Goal: Task Accomplishment & Management: Manage account settings

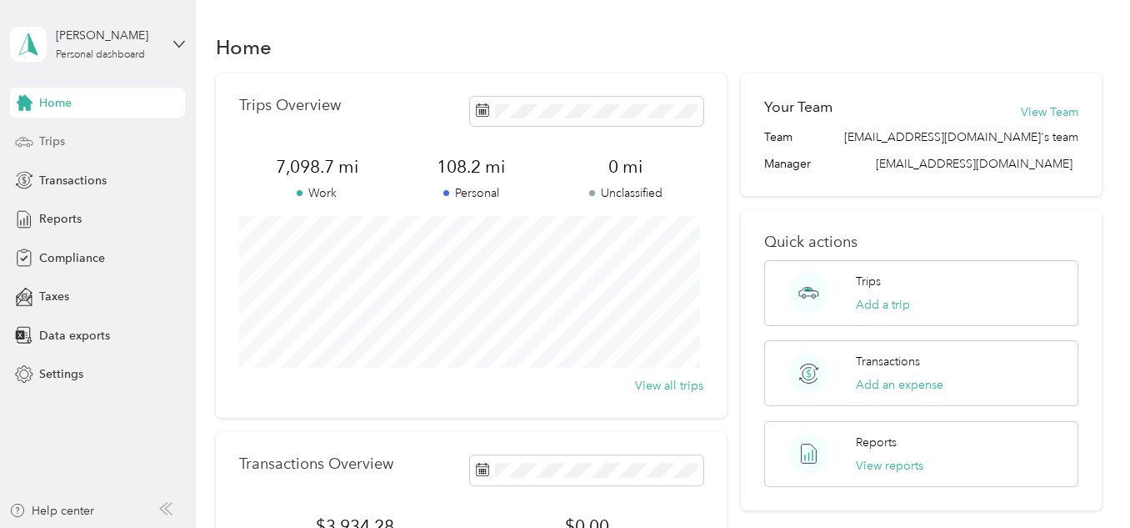
click at [67, 150] on div "Trips" at bounding box center [97, 142] width 175 height 30
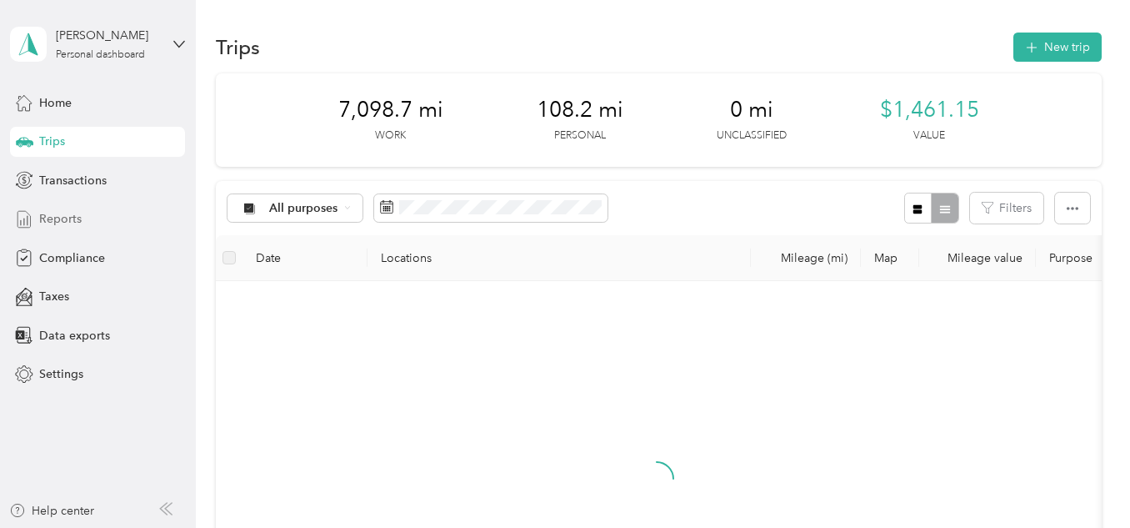
click at [74, 212] on span "Reports" at bounding box center [60, 219] width 43 height 18
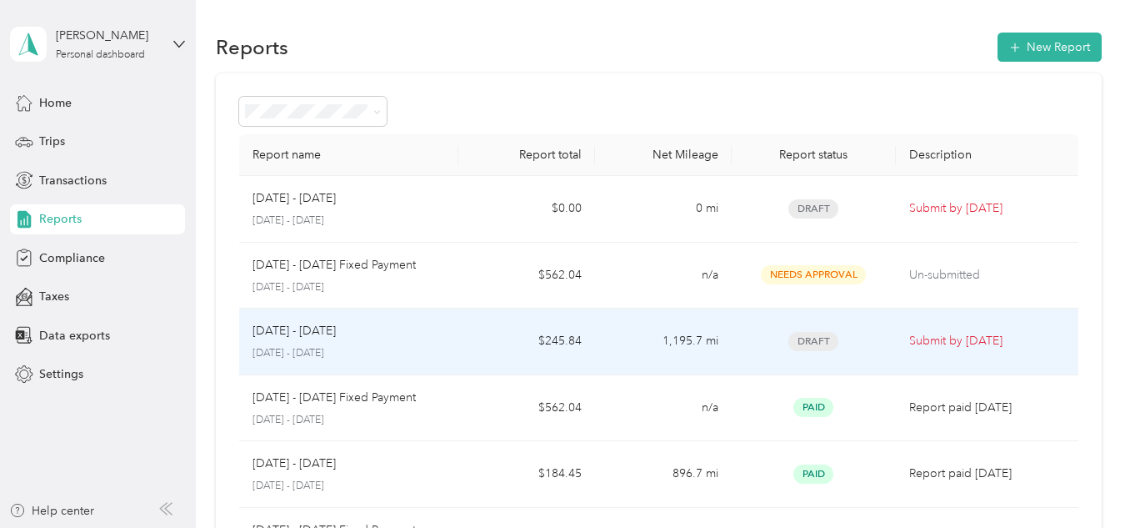
click at [852, 343] on div "Draft" at bounding box center [814, 341] width 138 height 19
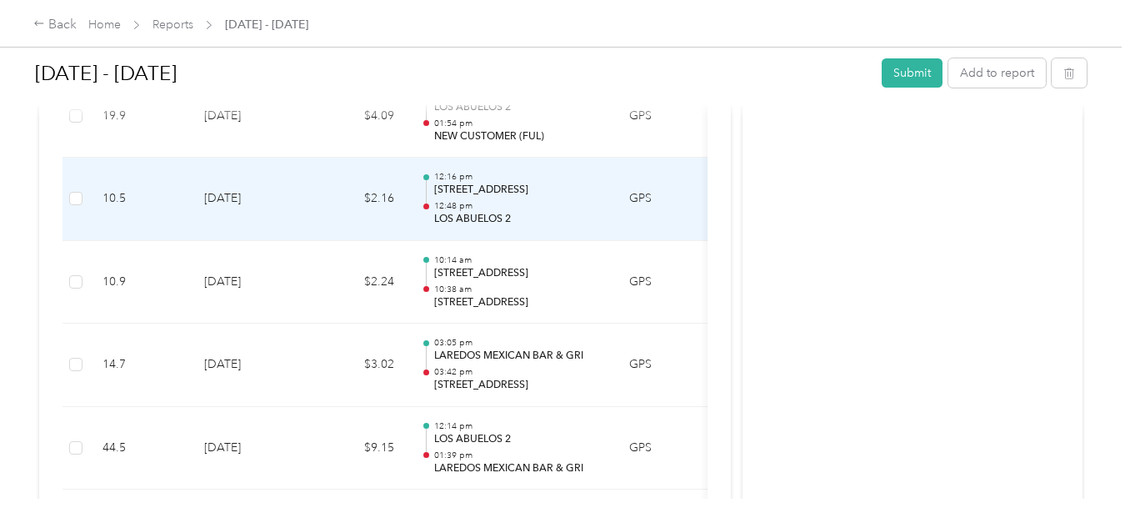
scroll to position [1667, 0]
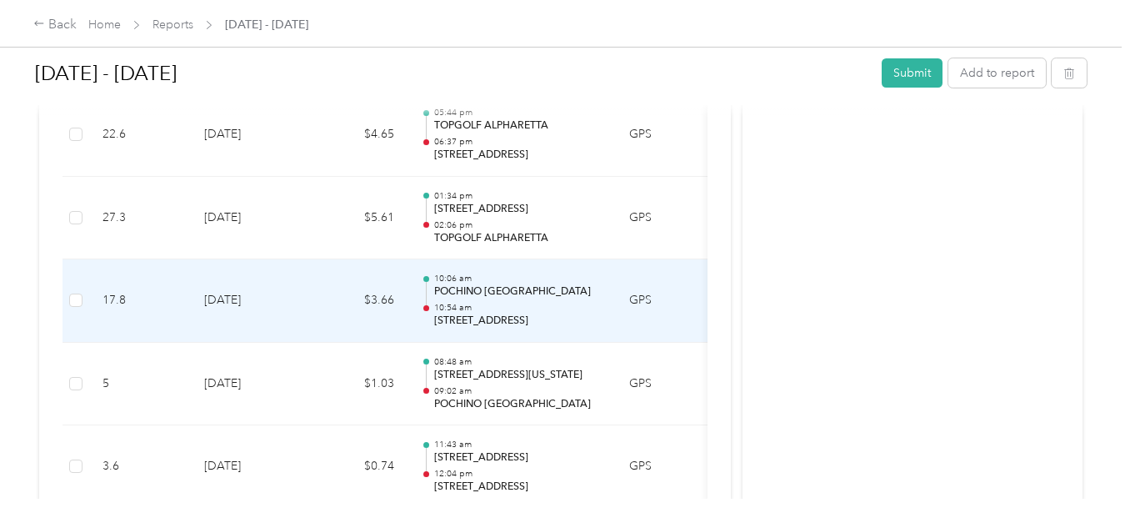
scroll to position [8168, 0]
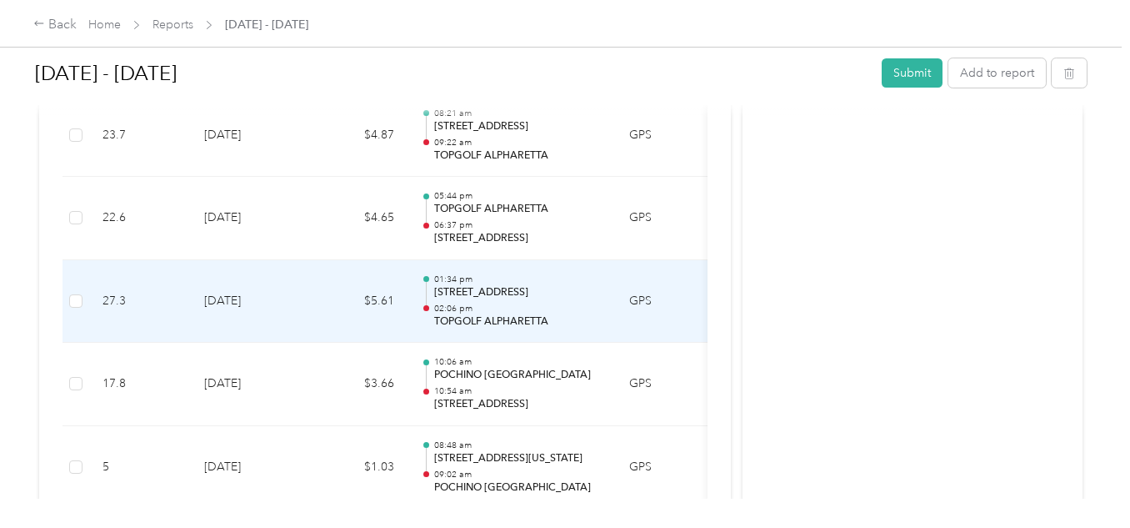
click at [509, 301] on div "01:34 pm [STREET_ADDRESS][PERSON_NAME] 02:06 pm TOPGOLF ALPHARETTA" at bounding box center [518, 301] width 168 height 56
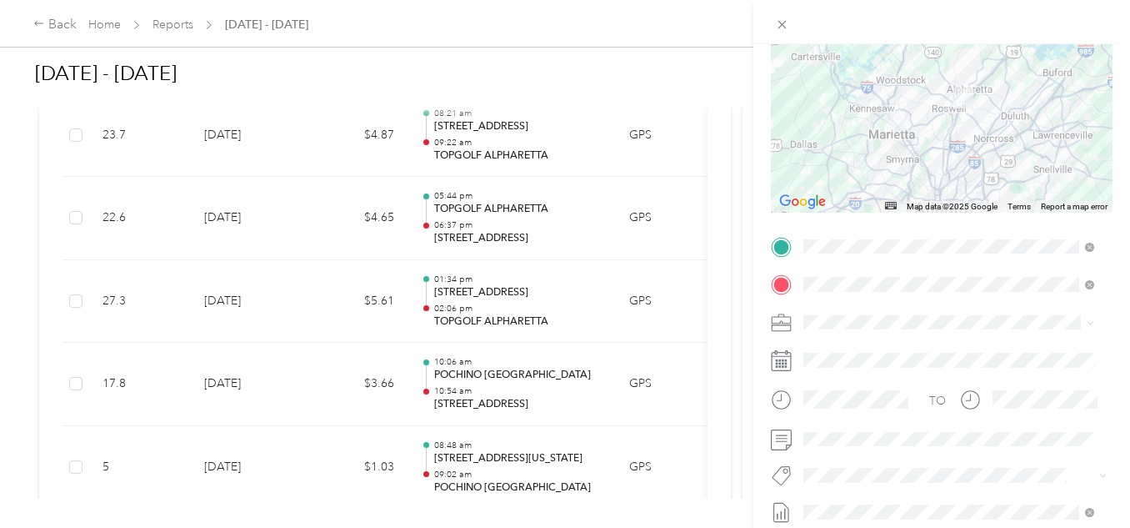
scroll to position [167, 0]
click at [794, 324] on div at bounding box center [942, 321] width 342 height 27
click at [776, 321] on icon at bounding box center [781, 322] width 21 height 21
click at [63, 21] on div "Trip details Save This trip cannot be edited because it is either under review,…" at bounding box center [565, 264] width 1130 height 528
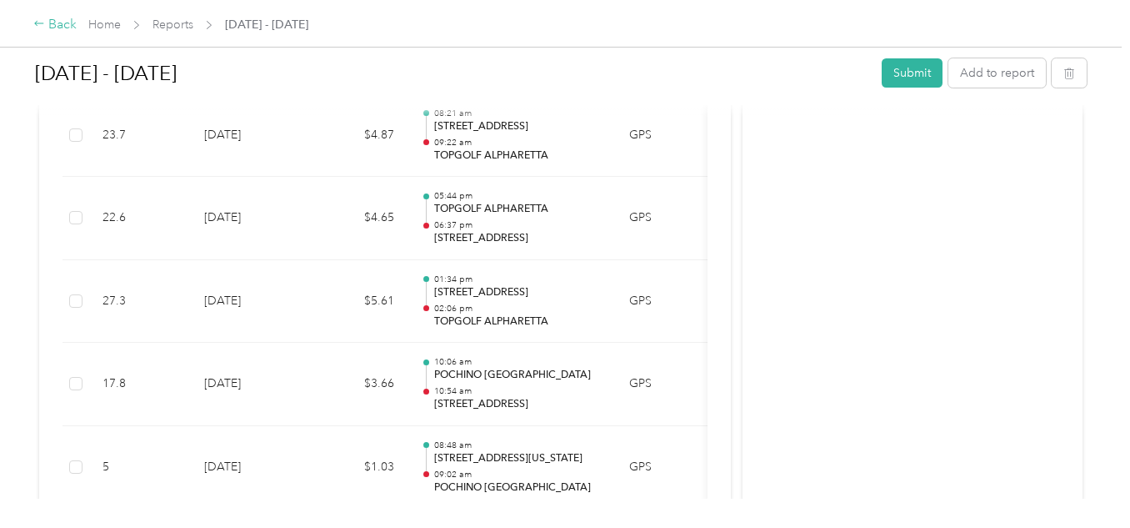
click at [61, 22] on div "Back" at bounding box center [54, 25] width 43 height 20
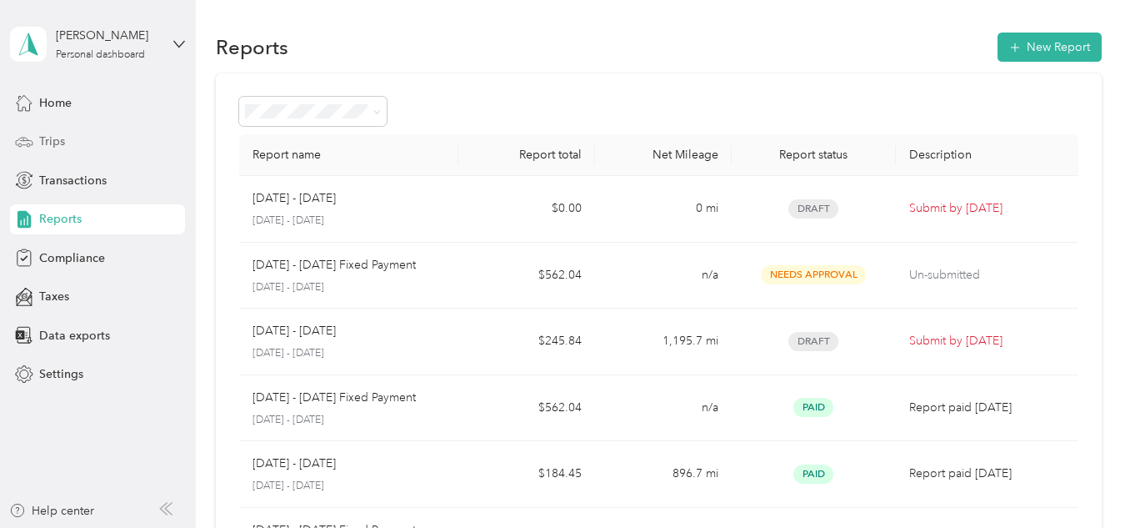
click at [54, 128] on div "Trips" at bounding box center [97, 142] width 175 height 30
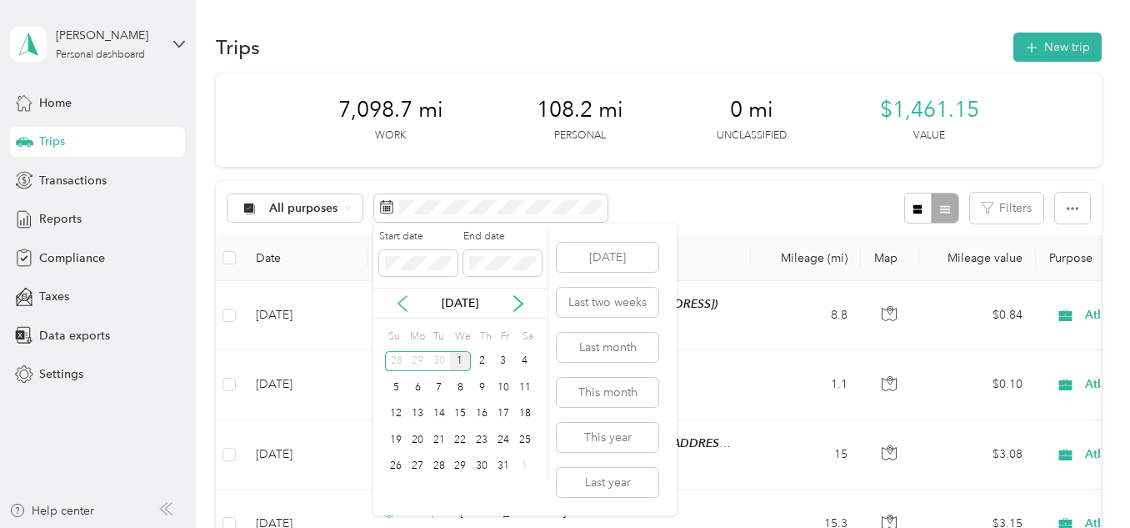
click at [398, 307] on icon at bounding box center [402, 303] width 17 height 17
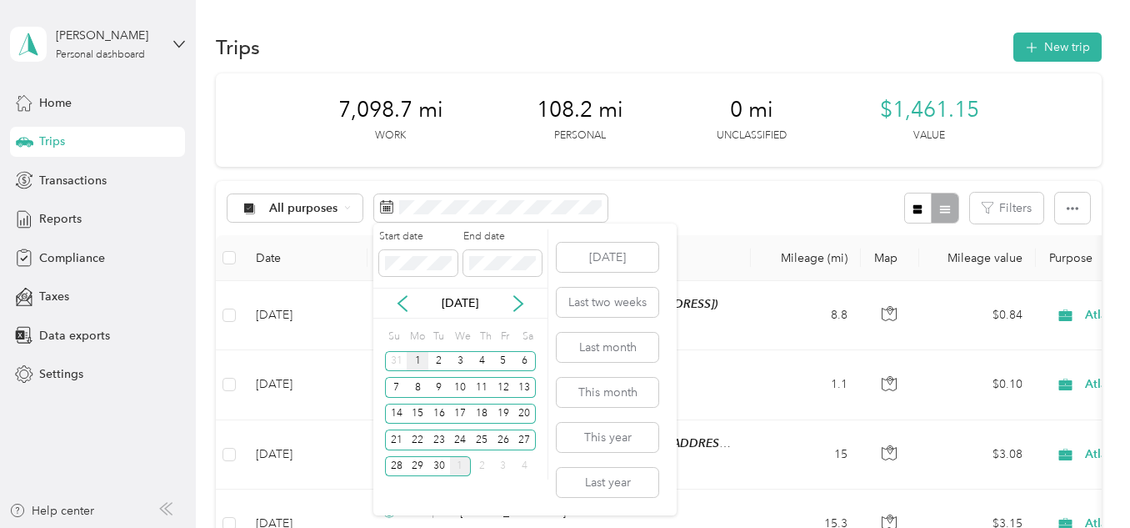
click at [419, 360] on div "1" at bounding box center [418, 361] width 22 height 21
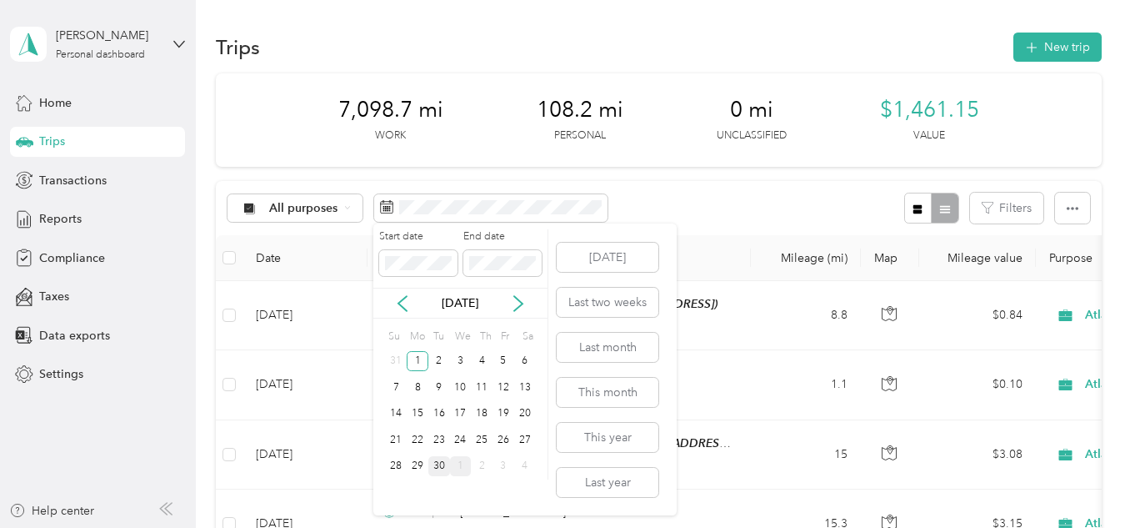
click at [439, 463] on div "30" at bounding box center [439, 466] width 22 height 21
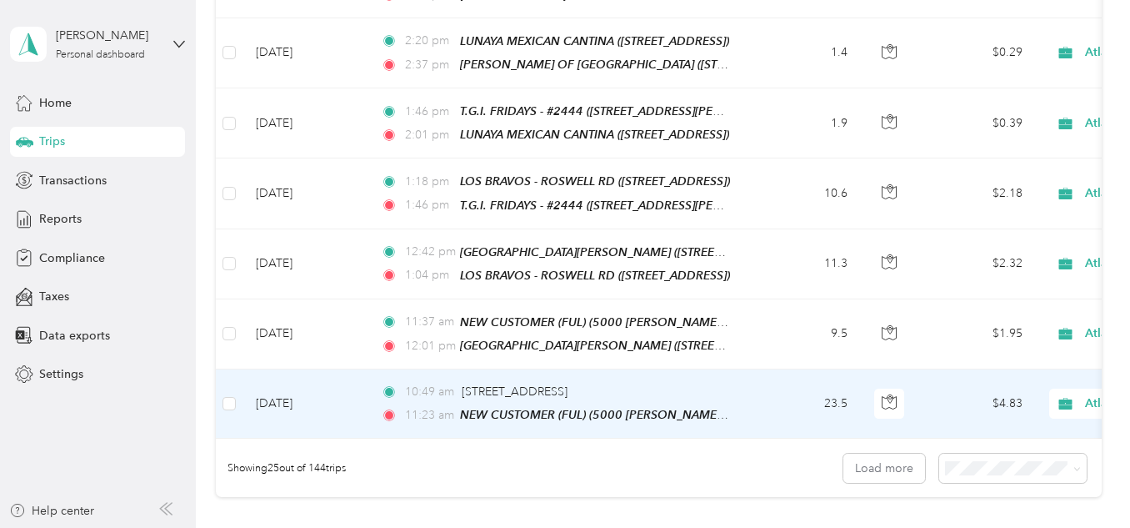
scroll to position [1685, 0]
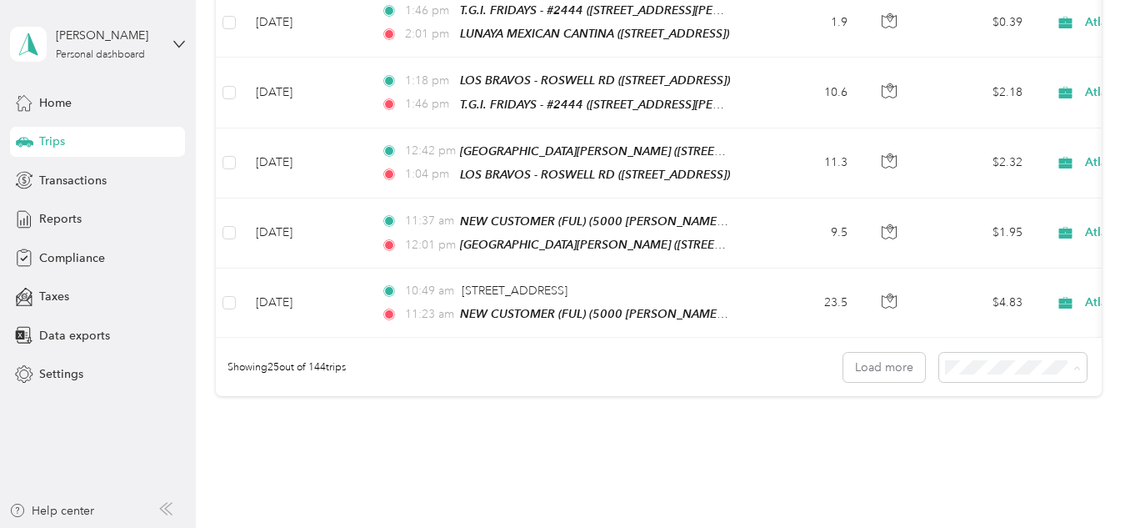
click at [985, 440] on span "100 per load" at bounding box center [981, 440] width 68 height 14
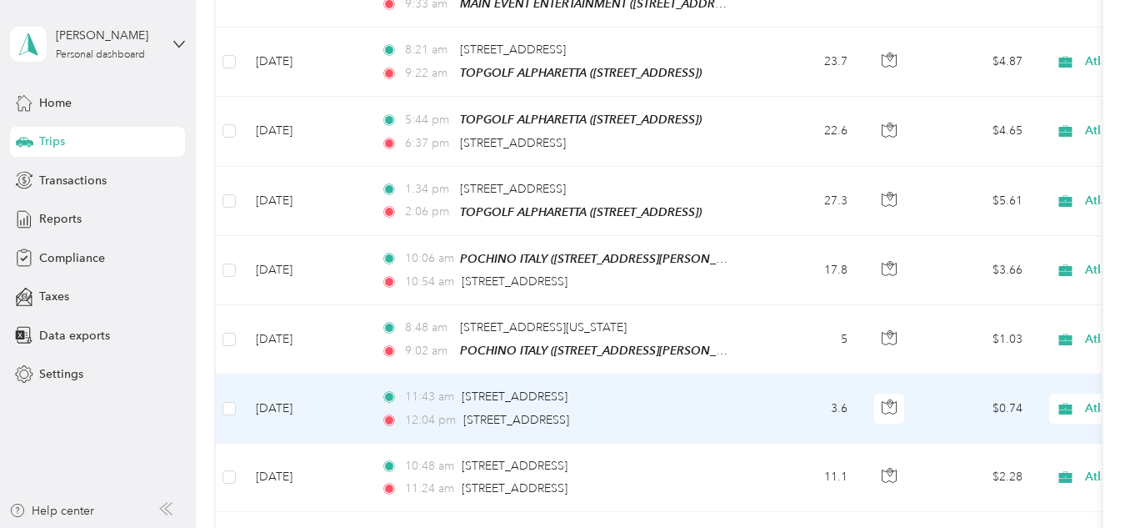
scroll to position [6661, 0]
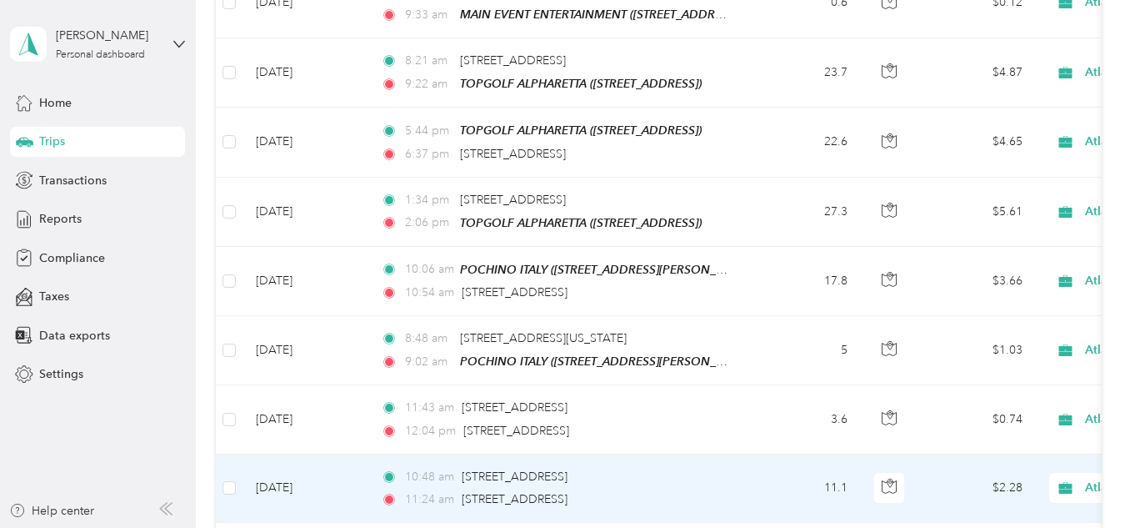
click at [743, 454] on td "10:48 am [STREET_ADDRESS] 11:24 am [STREET_ADDRESS]" at bounding box center [559, 488] width 383 height 68
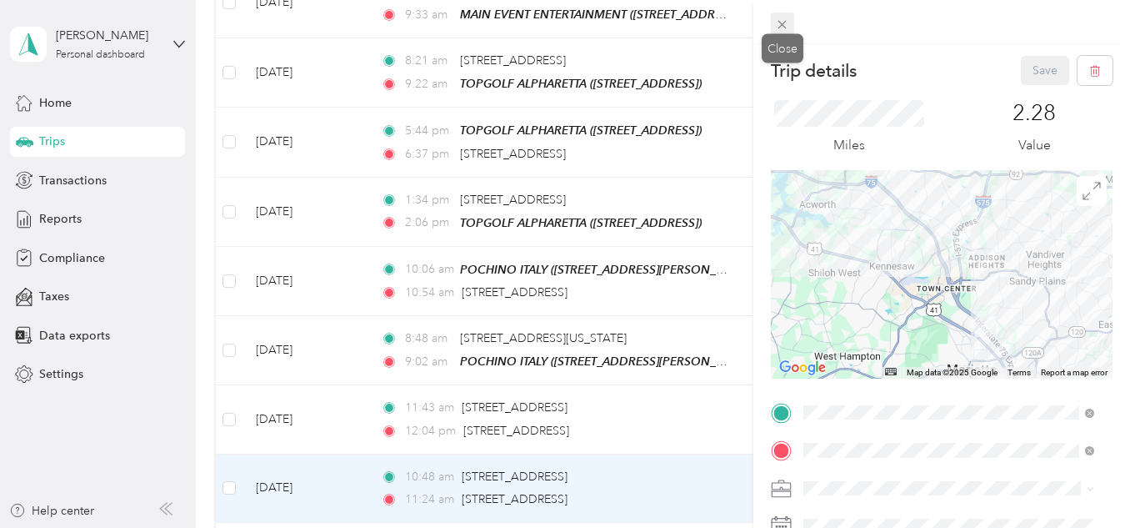
click at [786, 22] on icon at bounding box center [783, 25] width 8 height 8
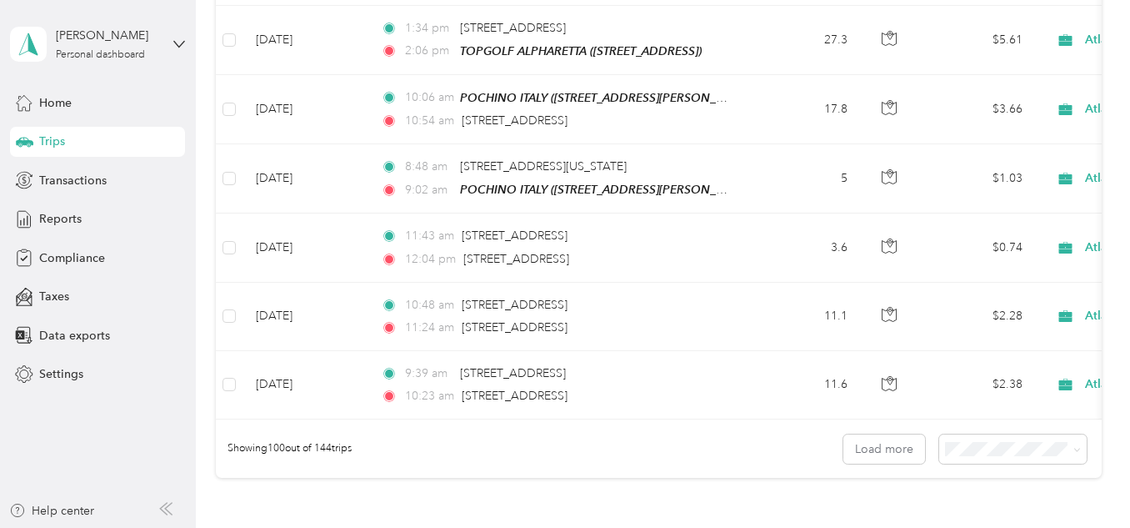
scroll to position [6911, 0]
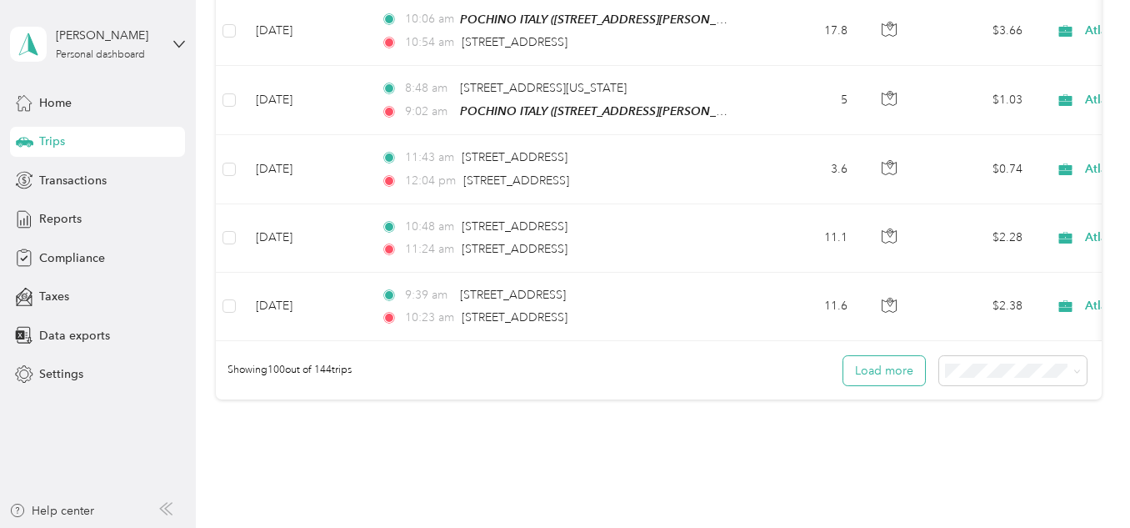
click at [892, 356] on button "Load more" at bounding box center [885, 370] width 82 height 29
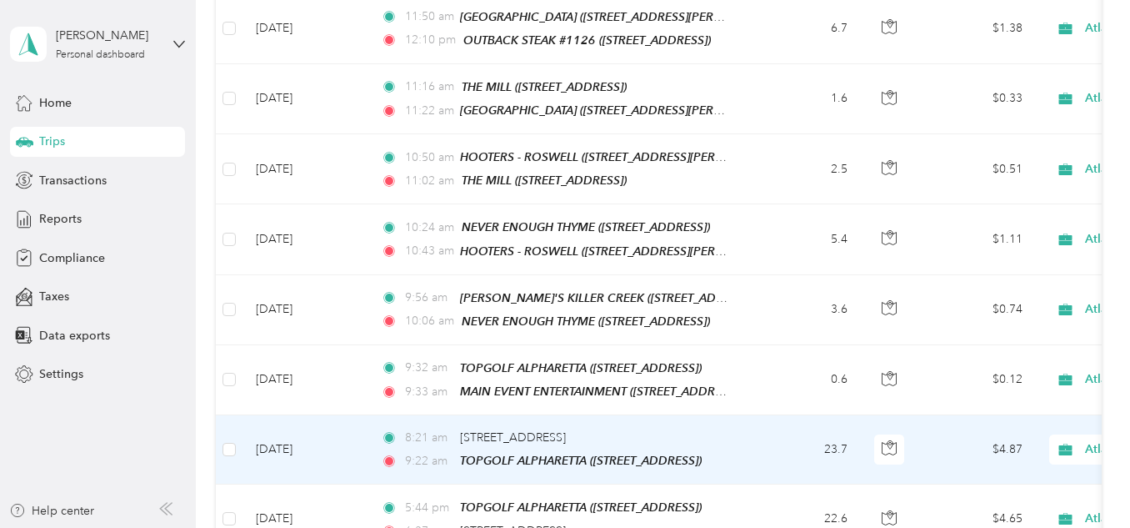
scroll to position [6244, 0]
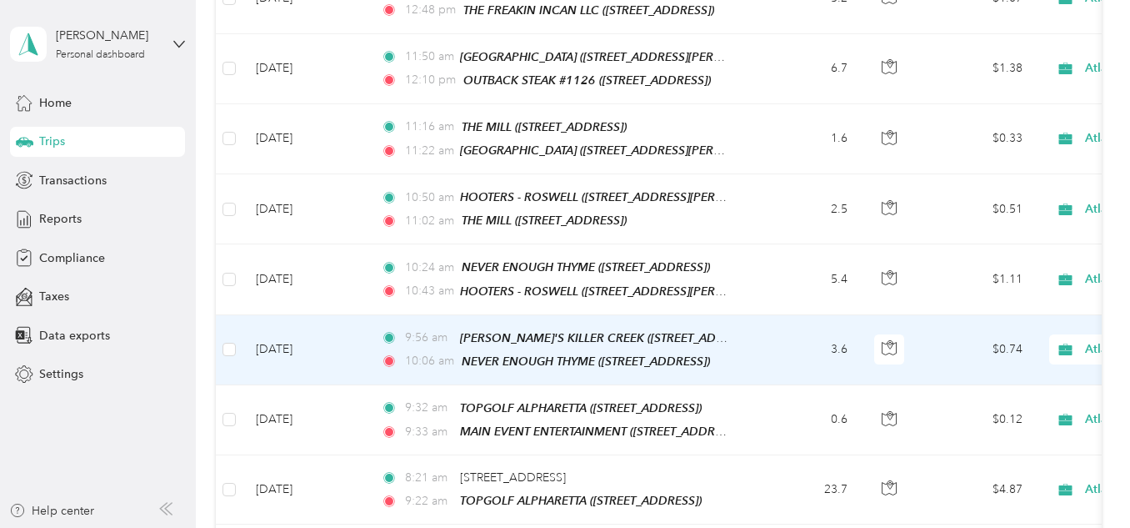
click at [1066, 340] on span "Atlanta Beverage Company" at bounding box center [1146, 349] width 182 height 18
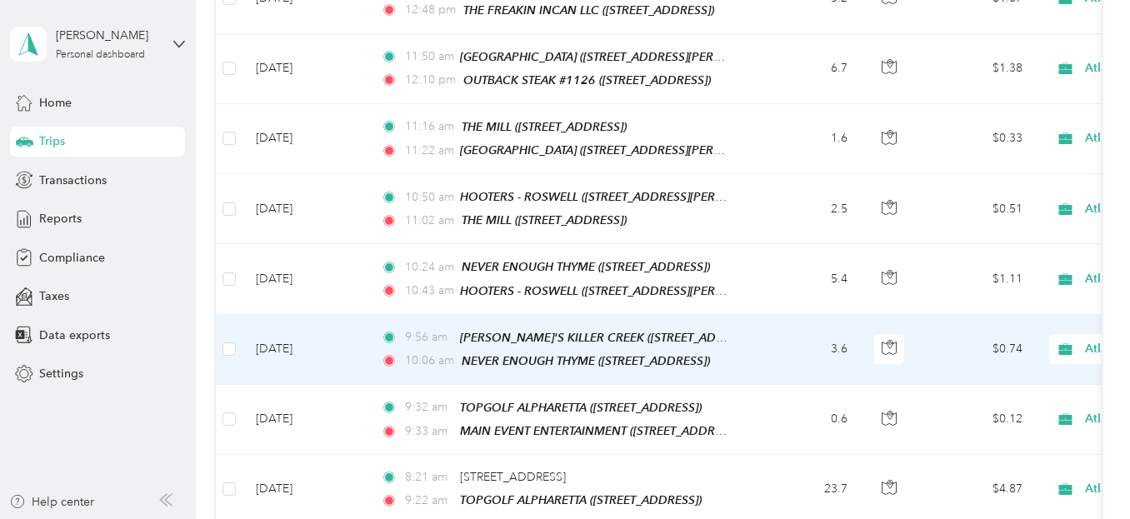
click at [1011, 296] on span "Personal" at bounding box center [1051, 302] width 172 height 18
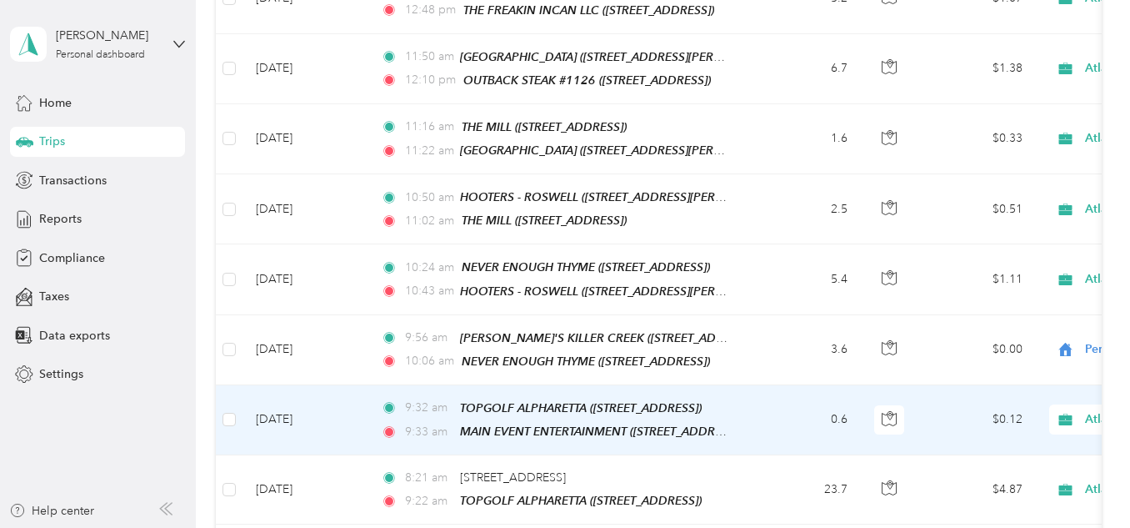
click at [1079, 410] on span "Atlanta Beverage Company" at bounding box center [1146, 419] width 182 height 18
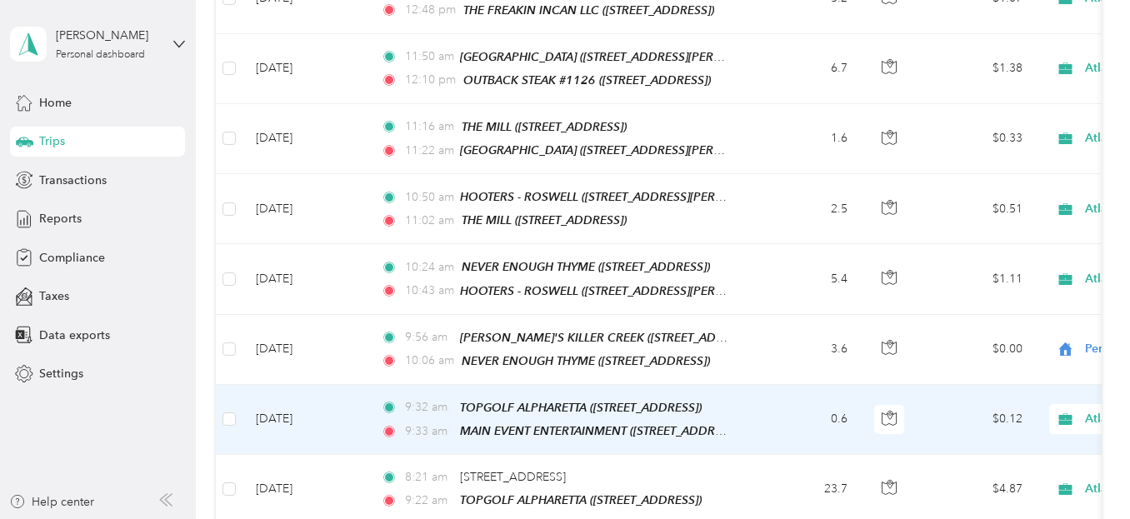
click at [963, 375] on li "Personal" at bounding box center [1036, 369] width 224 height 29
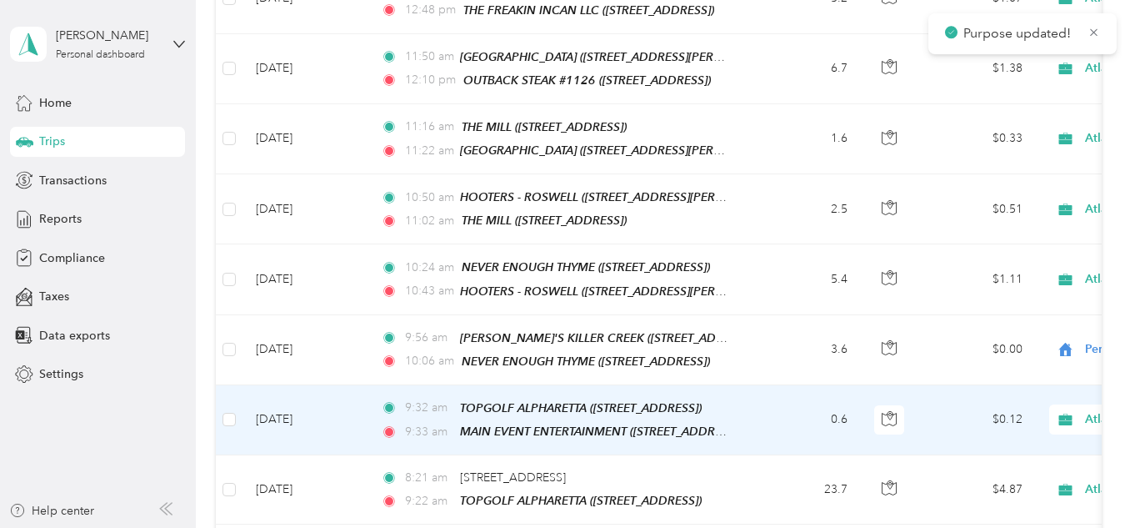
scroll to position [6161, 0]
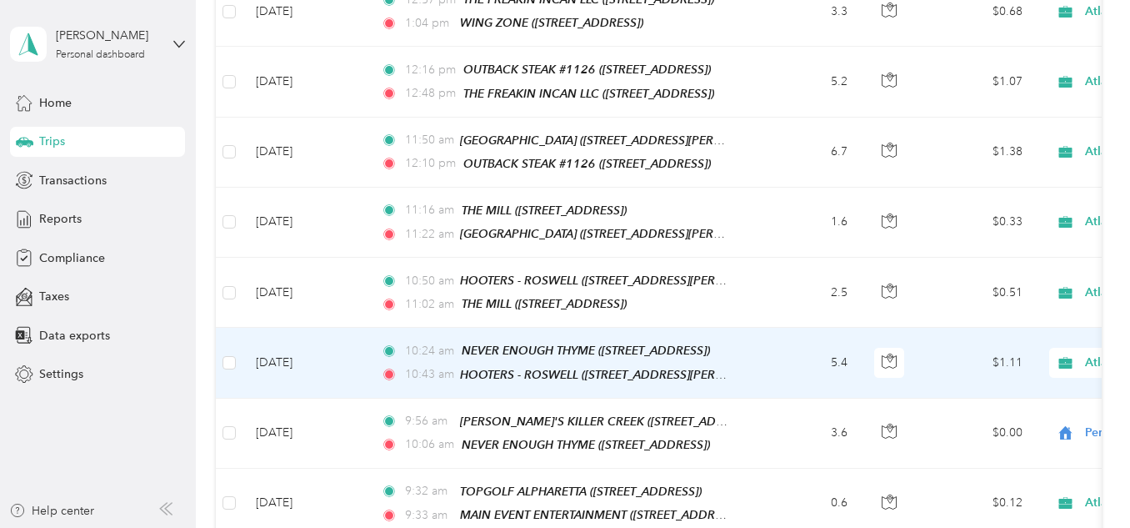
click at [1061, 353] on span "Atlanta Beverage Company" at bounding box center [1146, 362] width 182 height 18
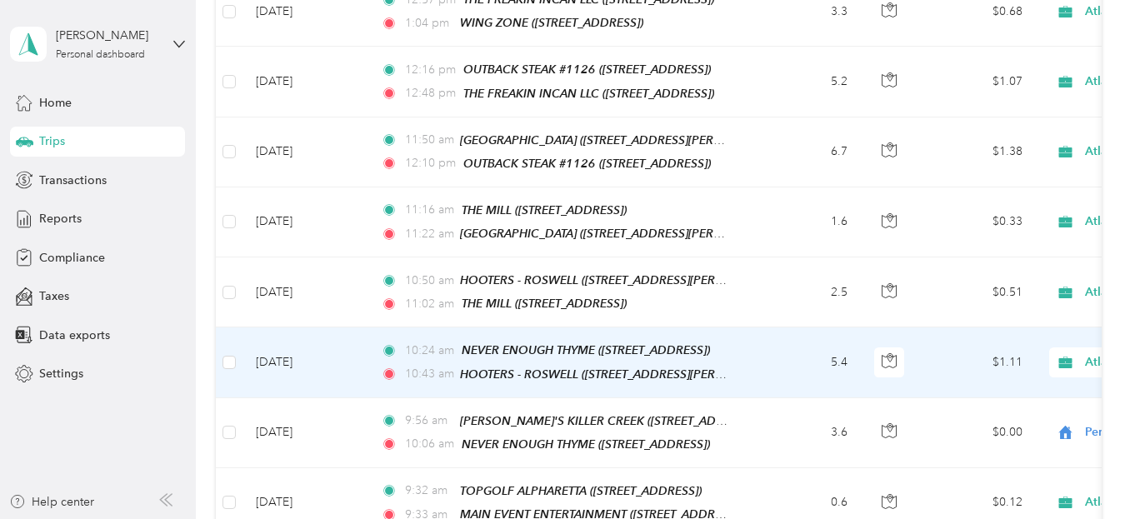
click at [1022, 309] on span "Personal" at bounding box center [1051, 317] width 172 height 18
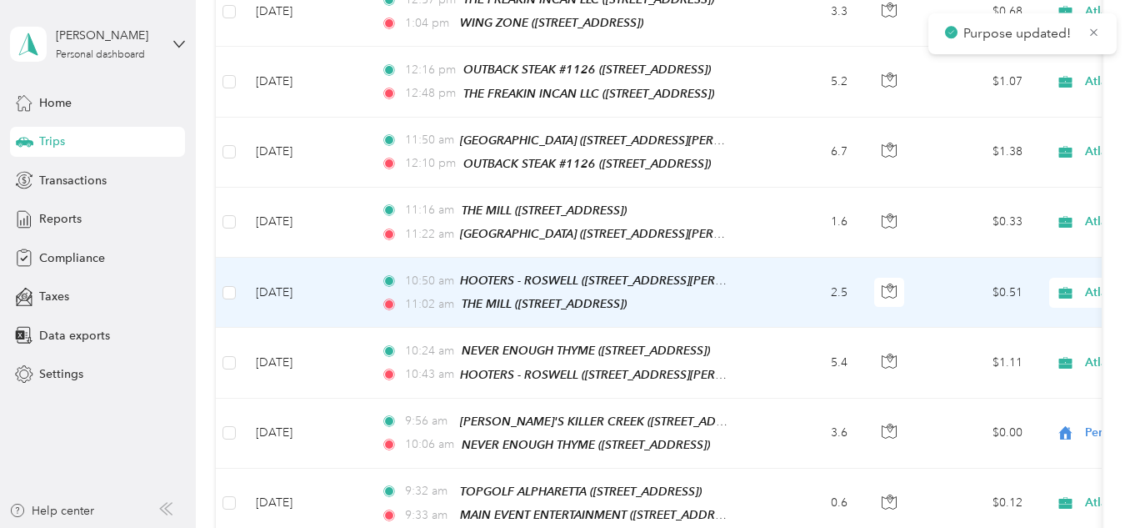
click at [1083, 283] on span "Atlanta Beverage Company" at bounding box center [1146, 292] width 182 height 18
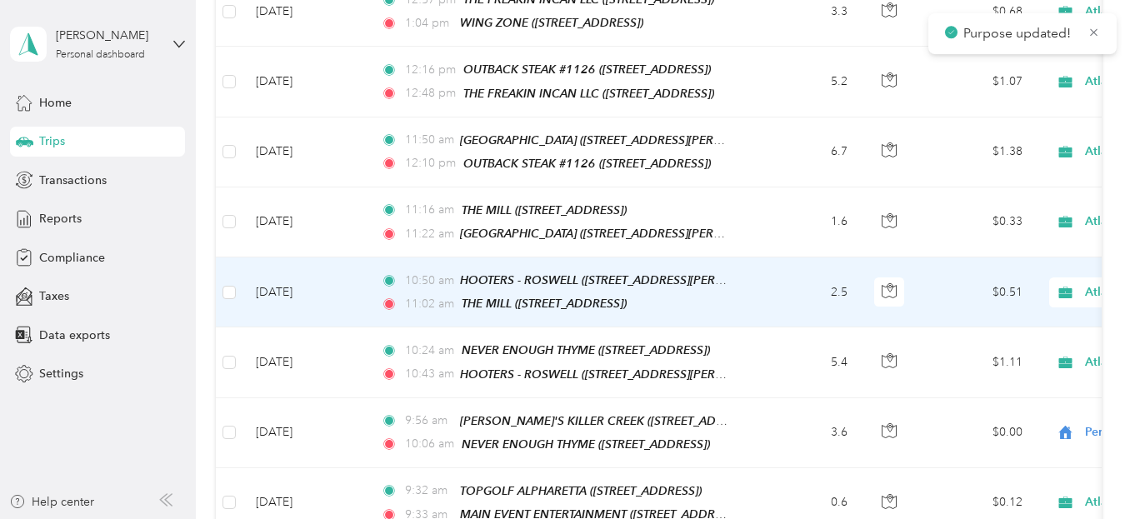
click at [1038, 243] on span "Personal" at bounding box center [1051, 248] width 172 height 18
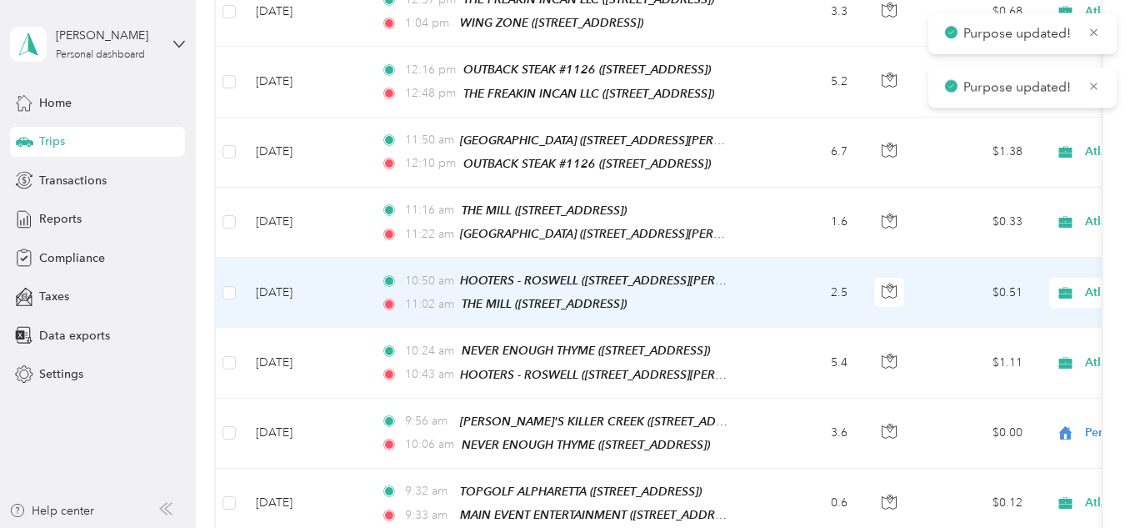
scroll to position [6077, 0]
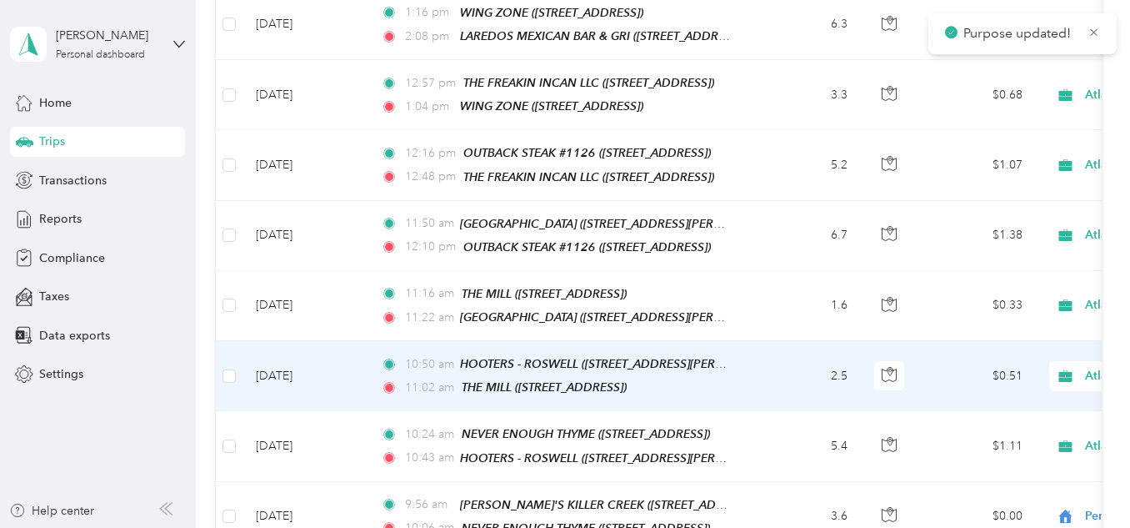
click at [1068, 369] on icon at bounding box center [1065, 375] width 21 height 13
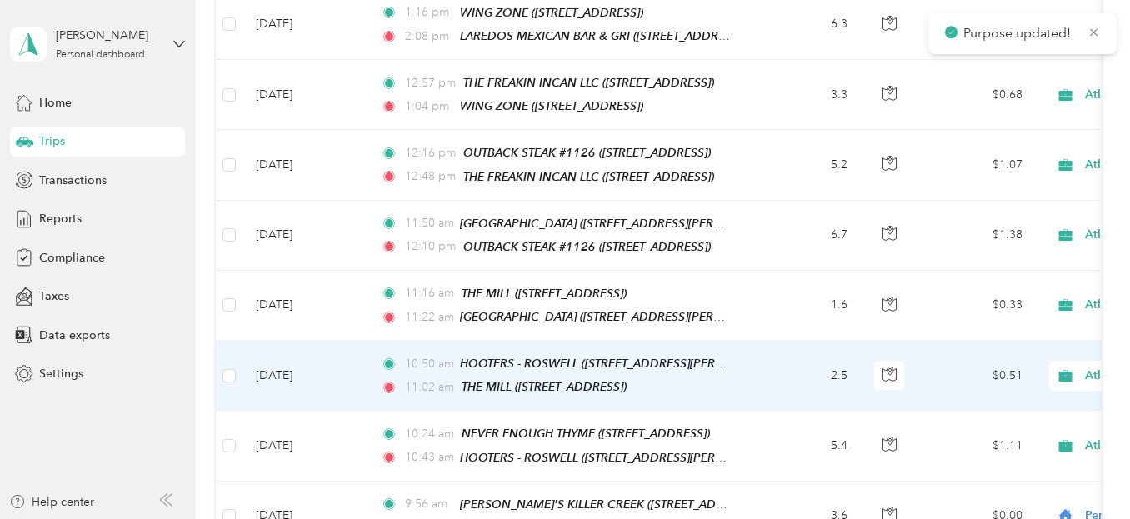
click at [1028, 328] on span "Personal" at bounding box center [1051, 332] width 172 height 18
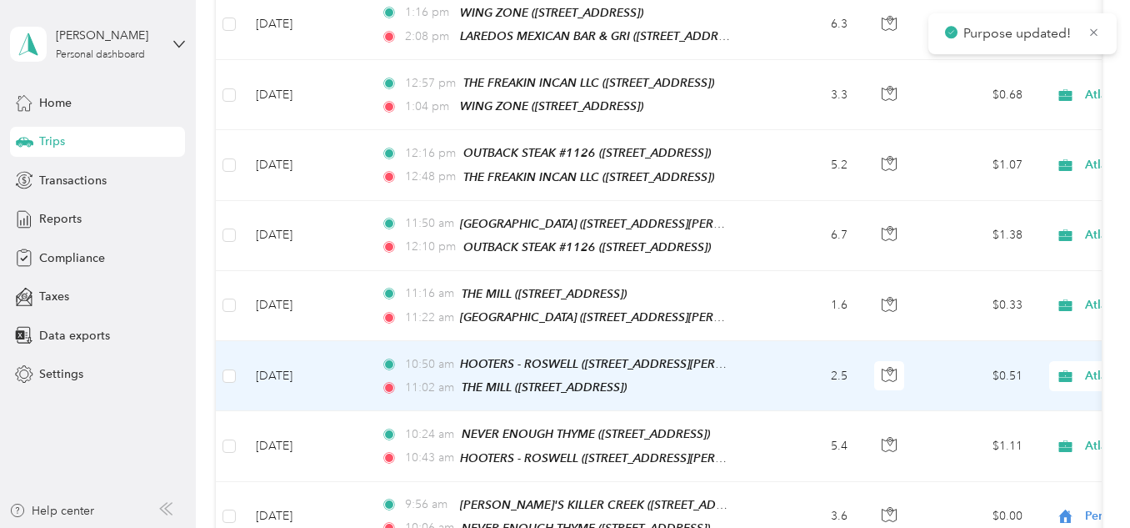
click at [1058, 369] on icon at bounding box center [1065, 375] width 21 height 13
click at [1096, 313] on li "Atlanta Beverage Company" at bounding box center [1027, 302] width 207 height 29
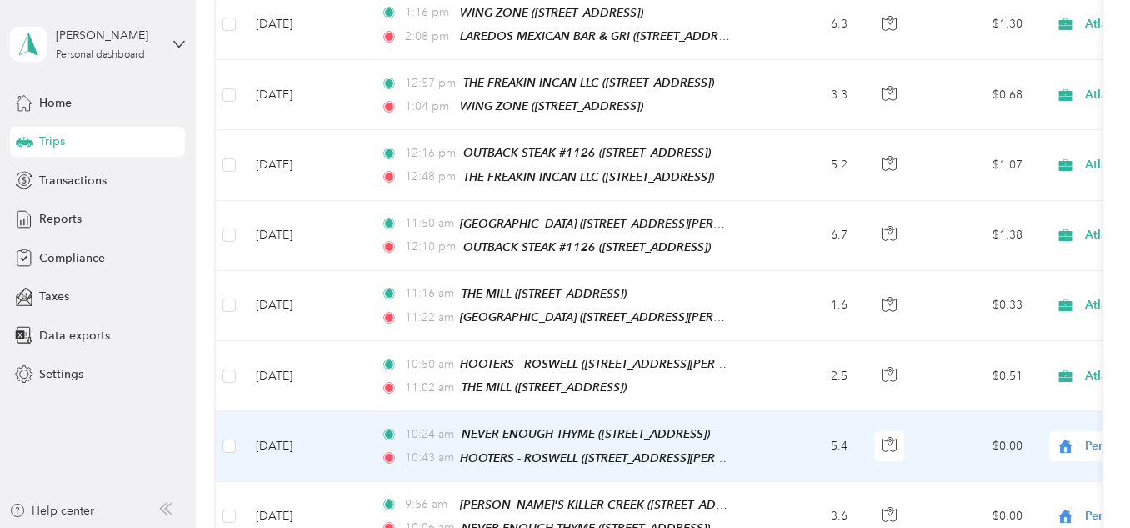
click at [1054, 368] on span "Atlanta Beverage Company" at bounding box center [1042, 371] width 154 height 18
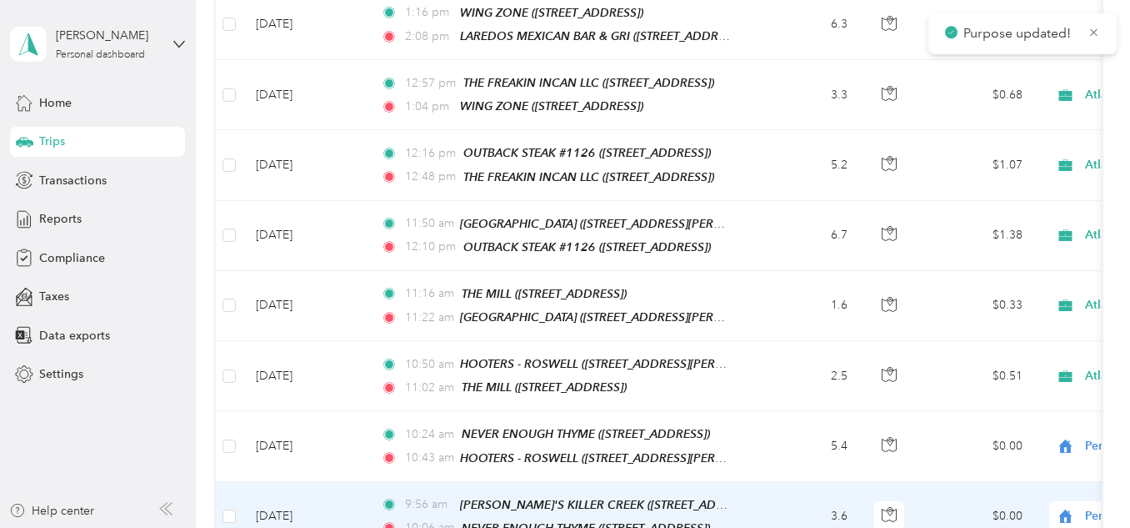
click at [1067, 509] on icon at bounding box center [1065, 515] width 13 height 13
click at [1018, 437] on span "Atlanta Beverage Company" at bounding box center [1042, 439] width 154 height 18
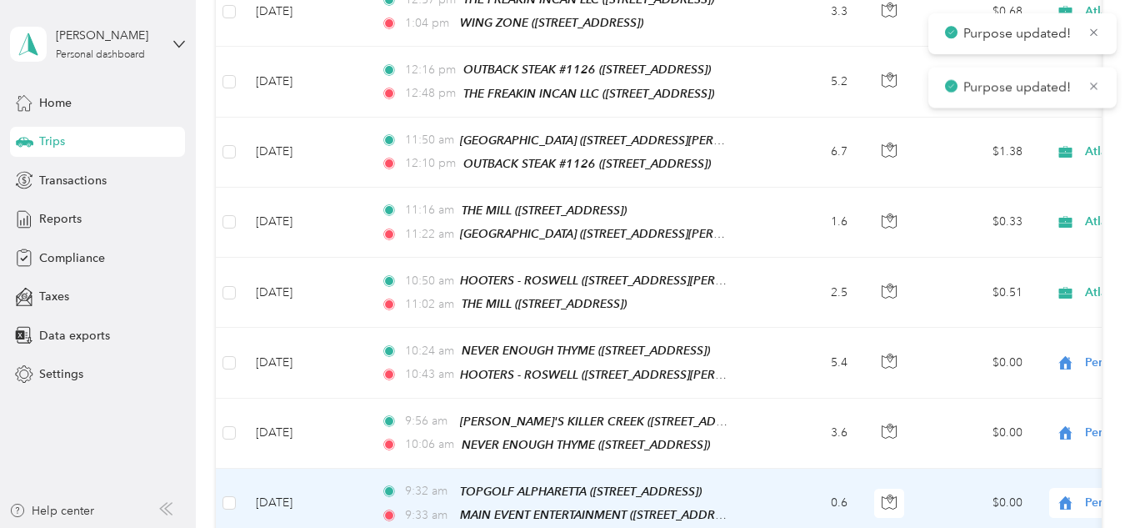
click at [1064, 496] on icon at bounding box center [1065, 502] width 13 height 13
click at [1024, 418] on span "Atlanta Beverage Company" at bounding box center [1042, 423] width 154 height 18
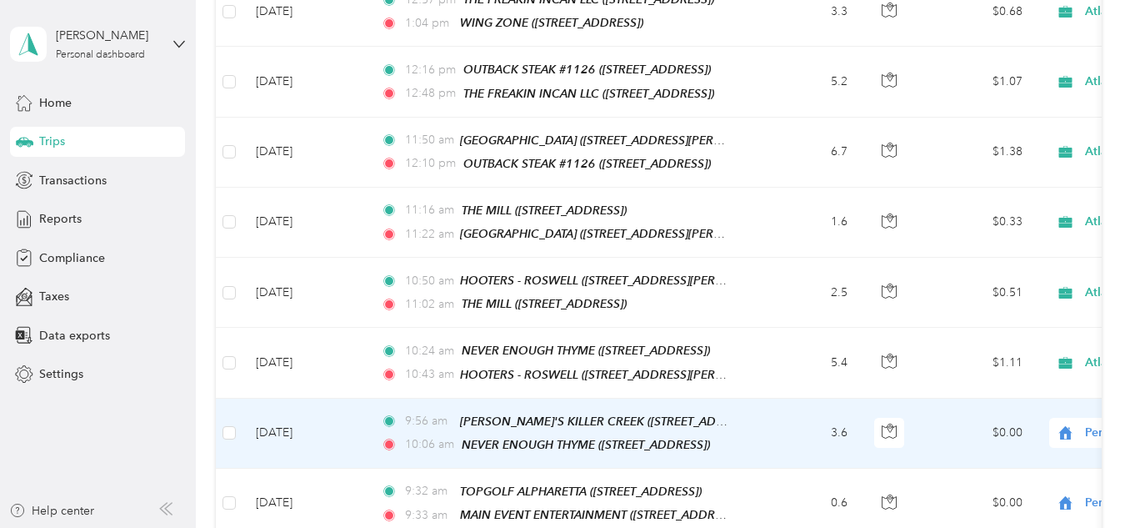
scroll to position [6244, 0]
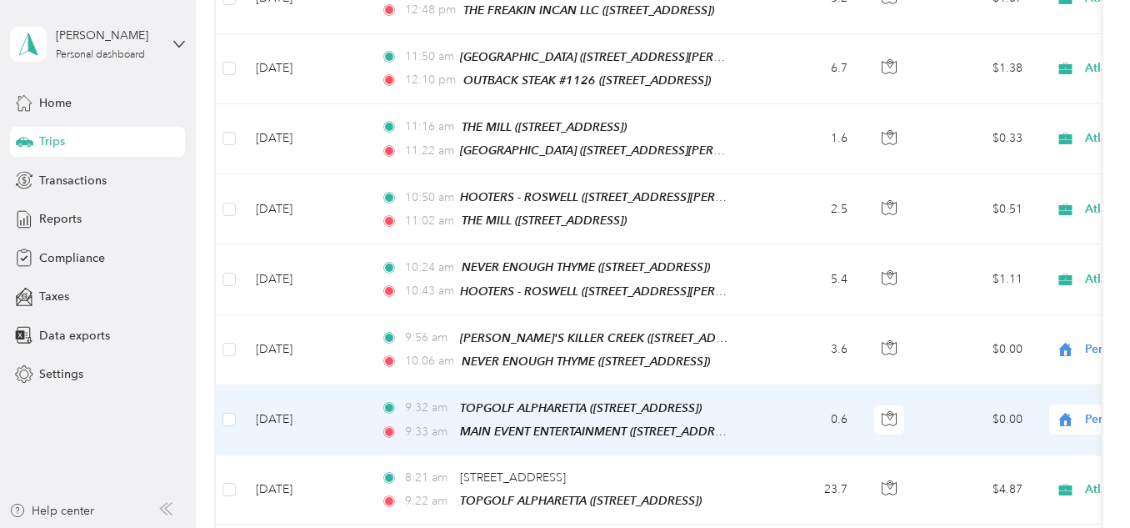
click at [1075, 413] on icon at bounding box center [1065, 419] width 21 height 13
click at [1055, 333] on span "Atlanta Beverage Company" at bounding box center [1042, 336] width 154 height 18
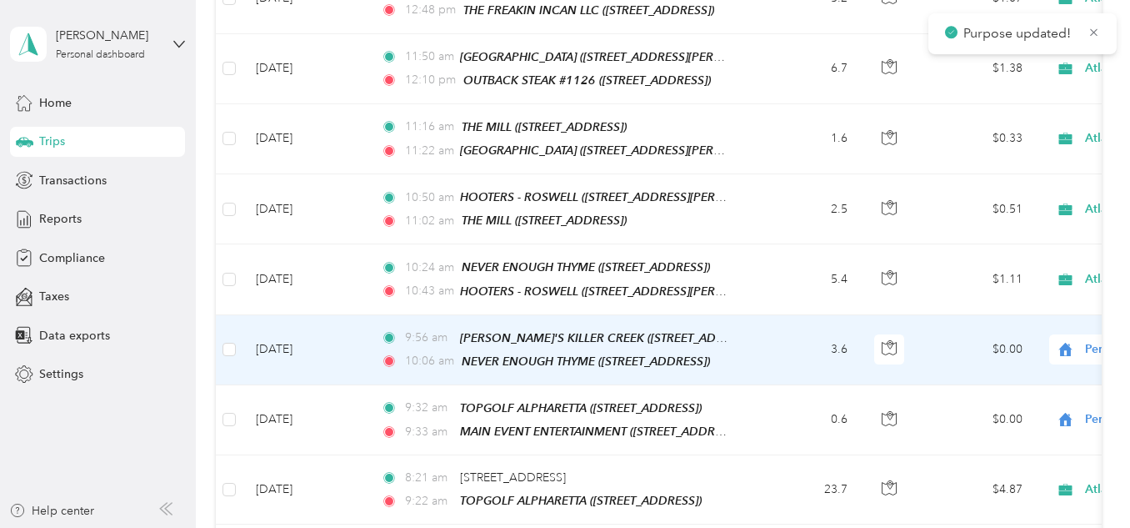
click at [1074, 343] on icon at bounding box center [1065, 349] width 21 height 13
click at [1050, 273] on span "Atlanta Beverage Company" at bounding box center [1042, 272] width 154 height 18
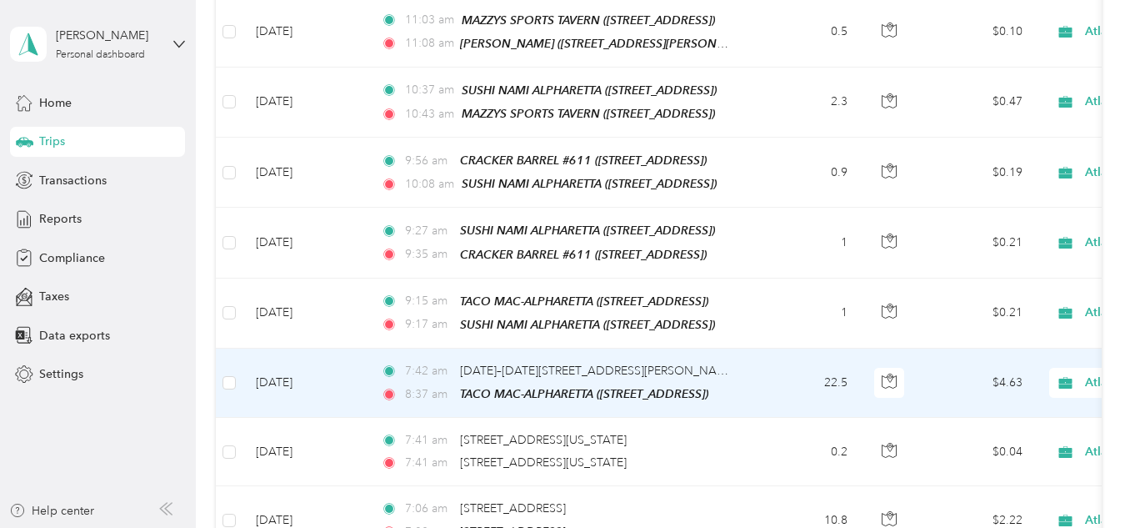
scroll to position [4577, 0]
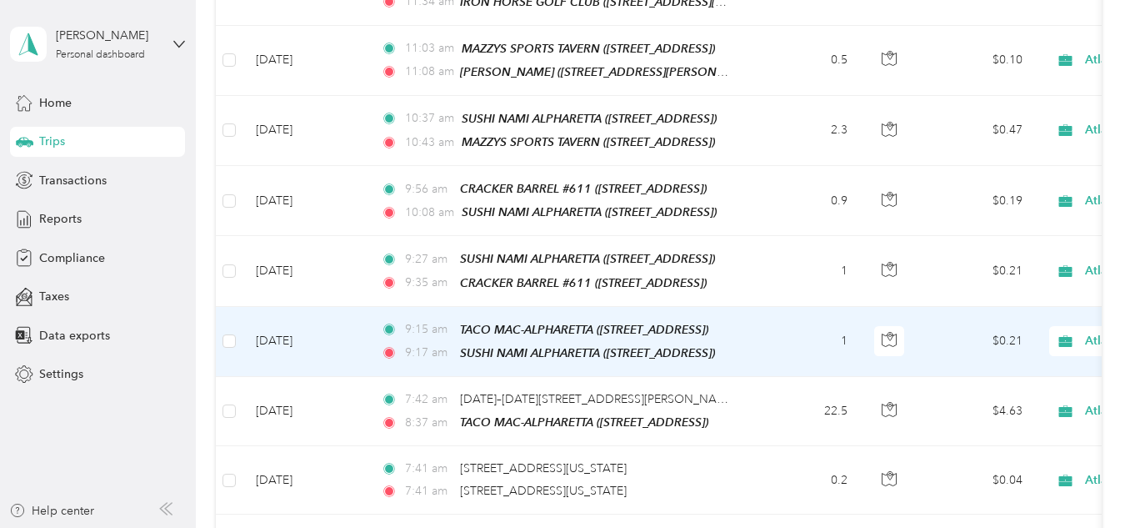
click at [1080, 332] on span "Atlanta Beverage Company" at bounding box center [1146, 341] width 182 height 18
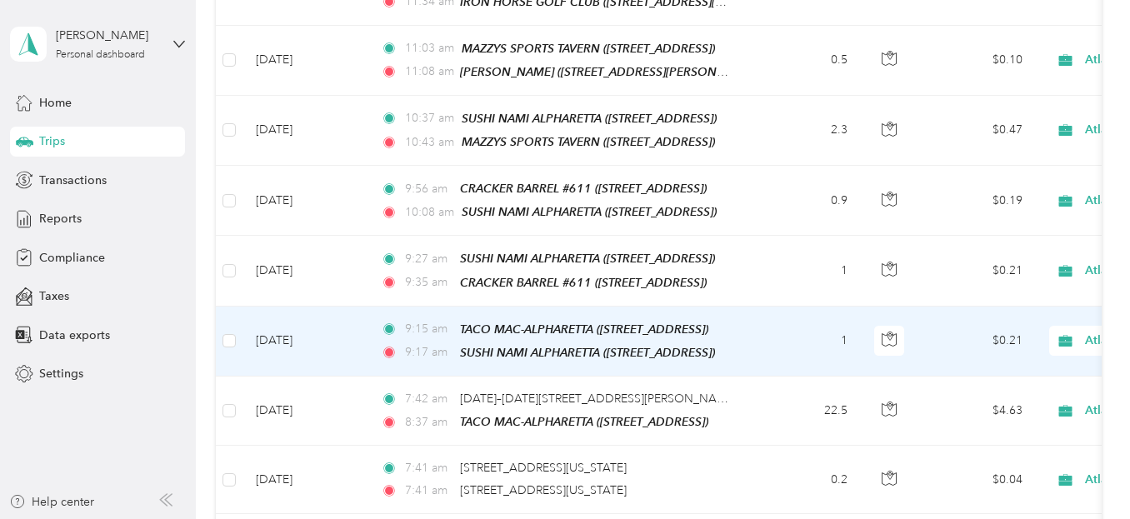
click at [1019, 313] on li "Personal" at bounding box center [1036, 322] width 224 height 29
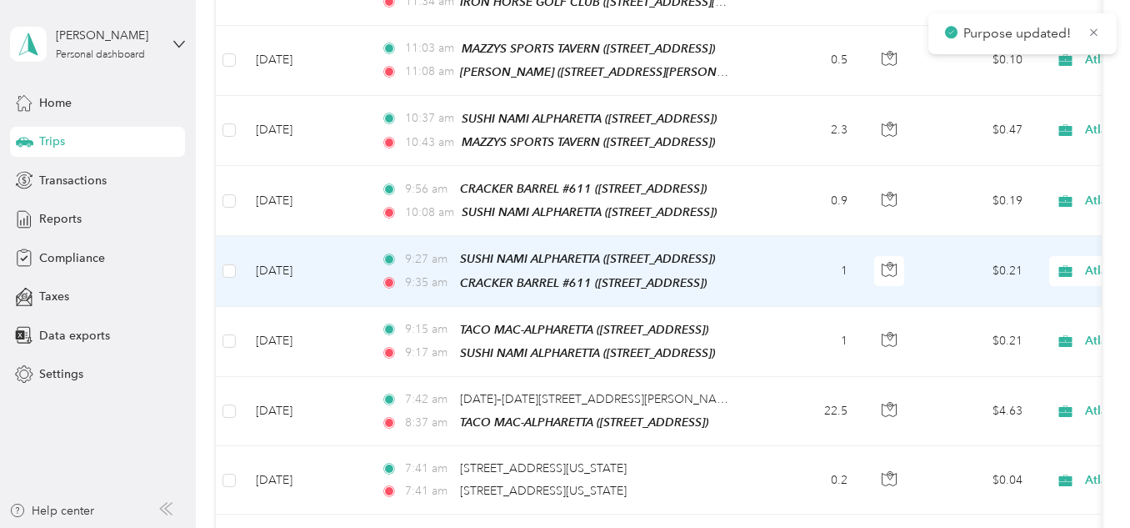
click at [1066, 265] on icon at bounding box center [1065, 271] width 13 height 12
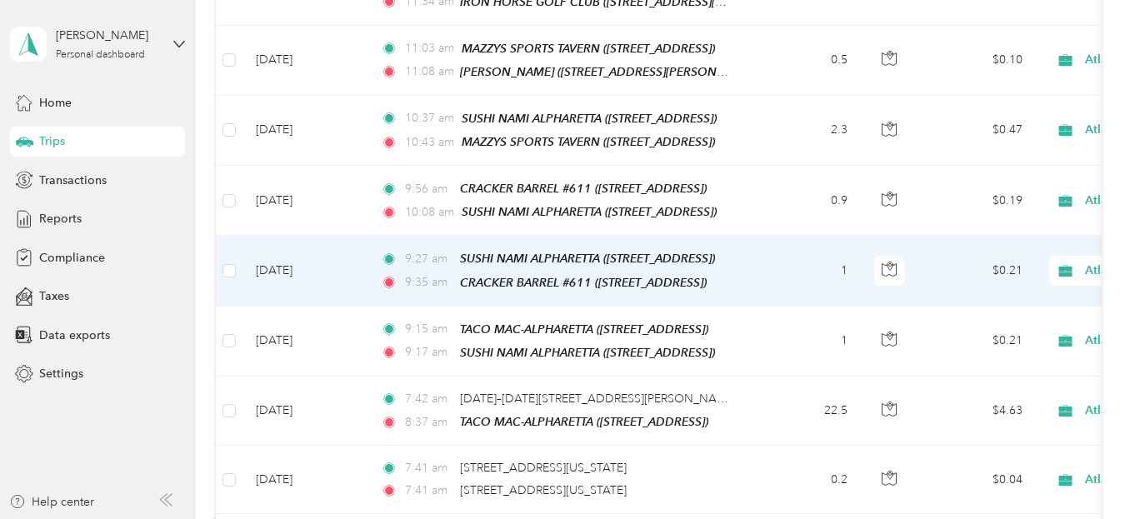
click at [1026, 253] on span "Personal" at bounding box center [1051, 255] width 172 height 18
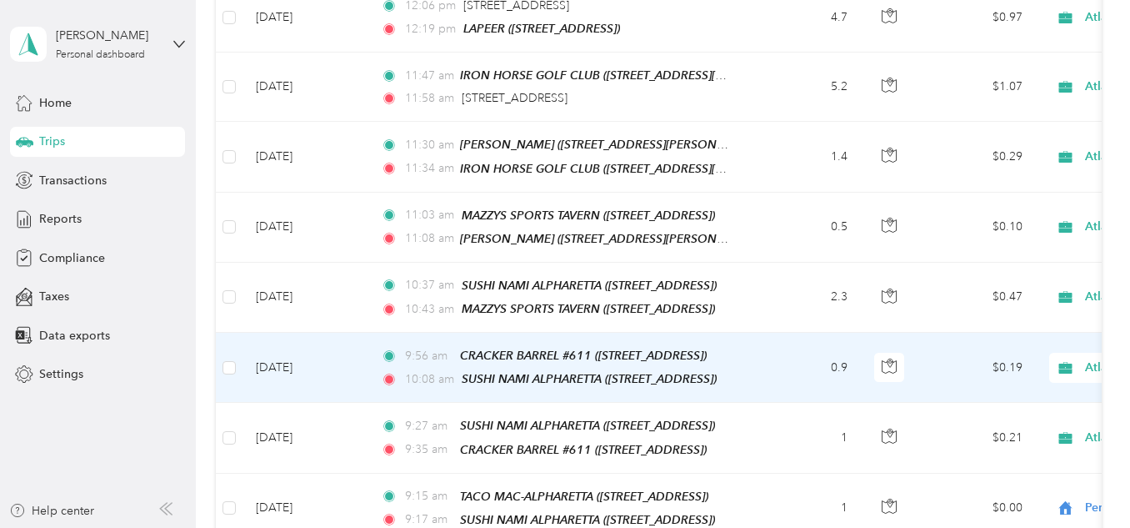
scroll to position [4494, 0]
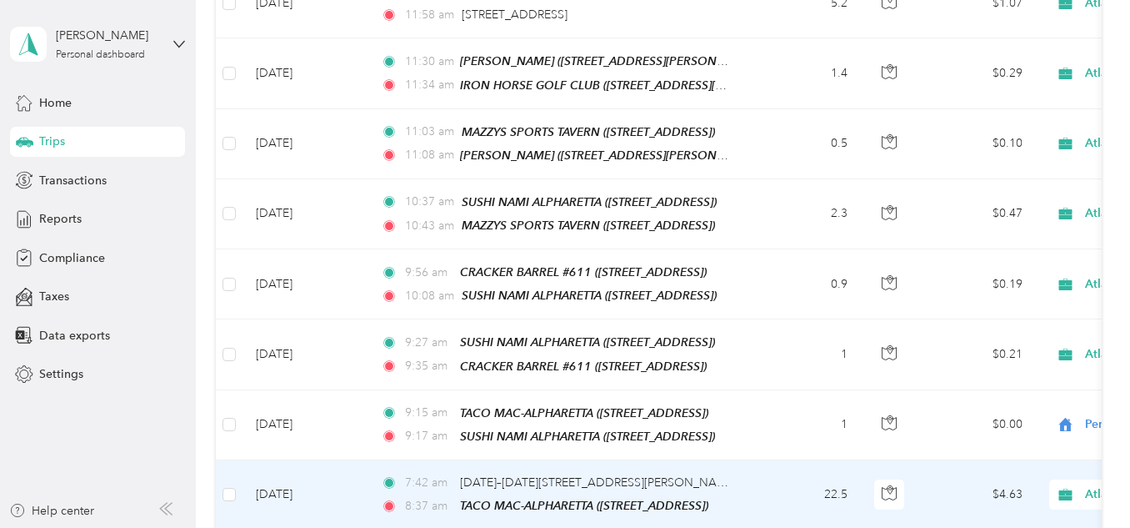
click at [1057, 488] on icon at bounding box center [1065, 494] width 21 height 13
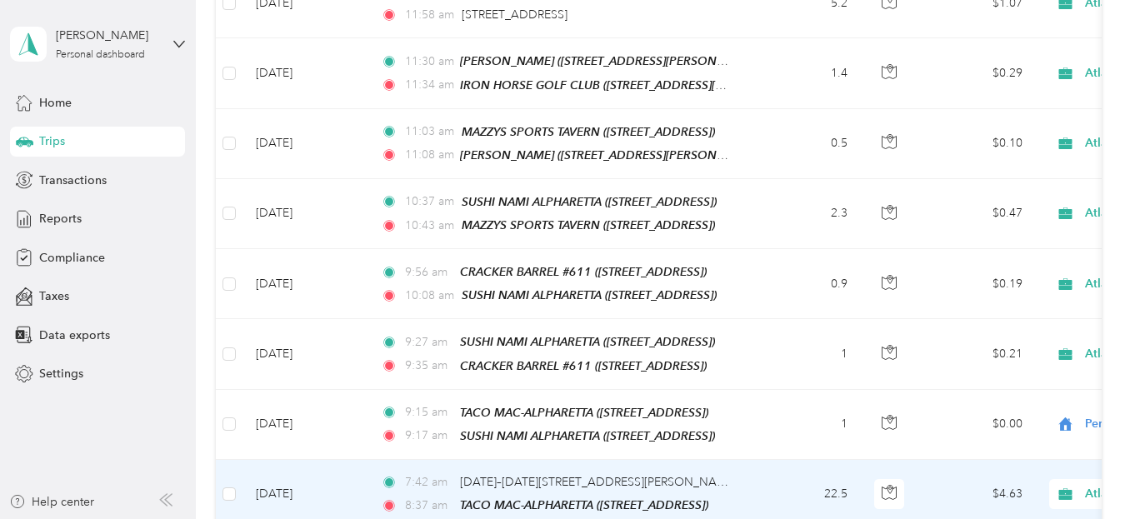
click at [995, 468] on span "Personal" at bounding box center [1051, 475] width 172 height 18
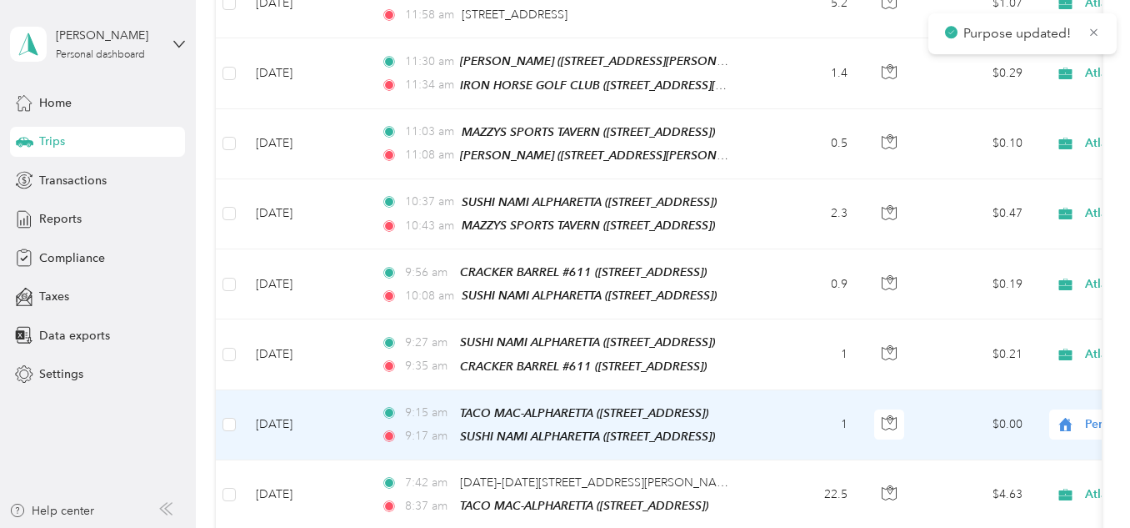
scroll to position [4410, 0]
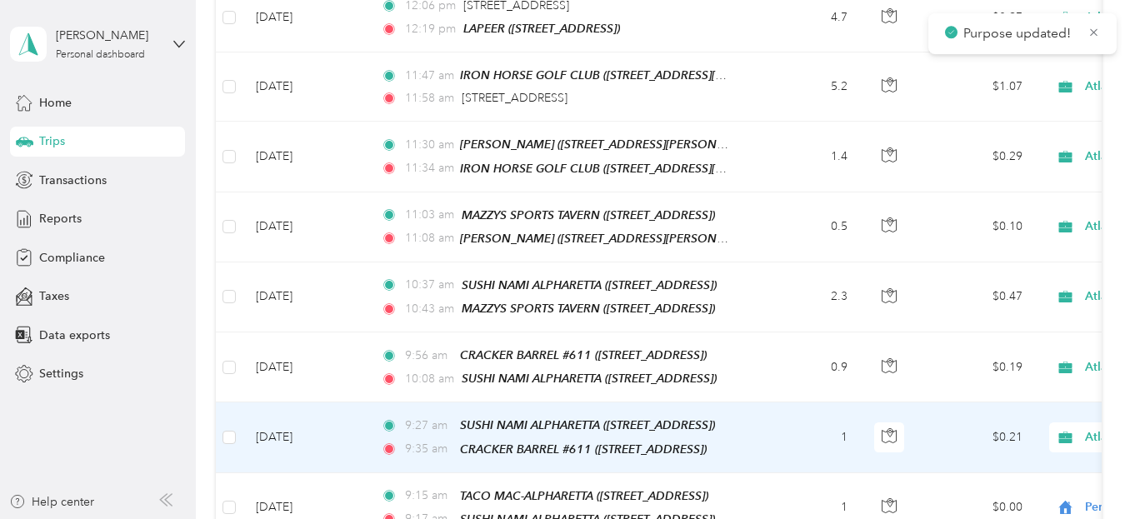
click at [1013, 416] on span "Personal" at bounding box center [1051, 422] width 172 height 18
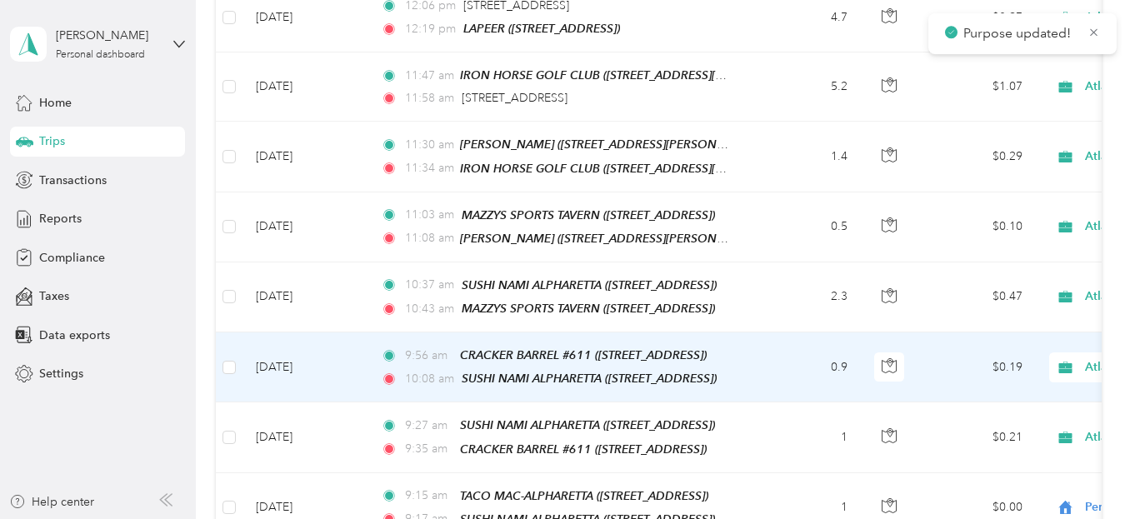
click at [1042, 356] on span "Personal" at bounding box center [1051, 353] width 172 height 18
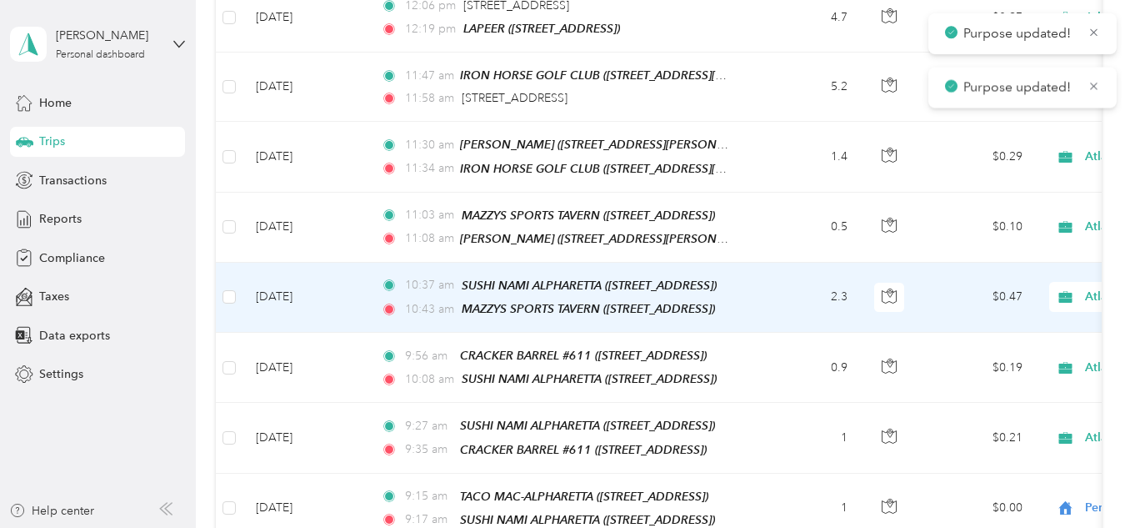
click at [1078, 288] on span "Atlanta Beverage Company" at bounding box center [1146, 297] width 182 height 18
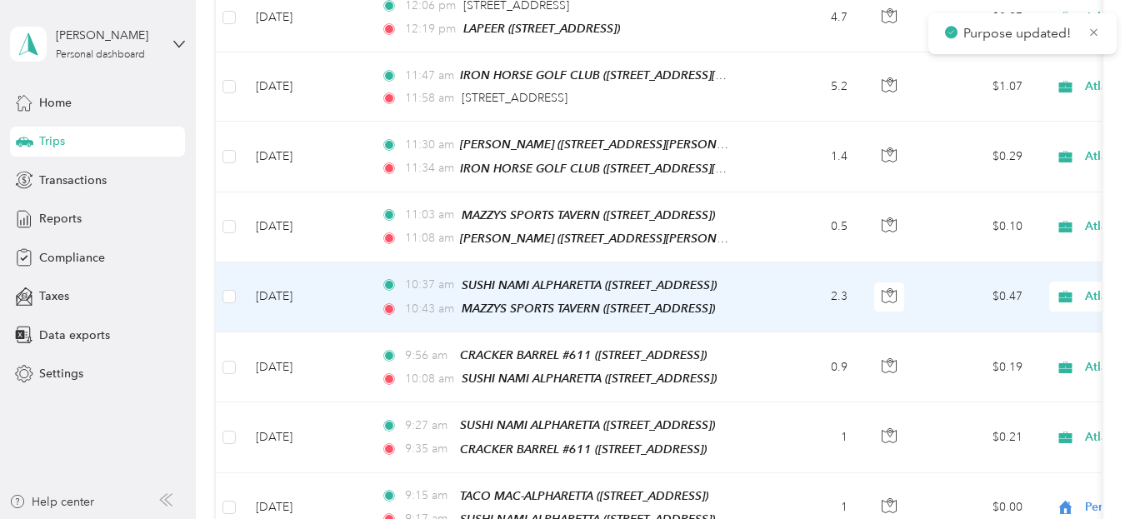
click at [1023, 279] on span "Personal" at bounding box center [1051, 284] width 172 height 18
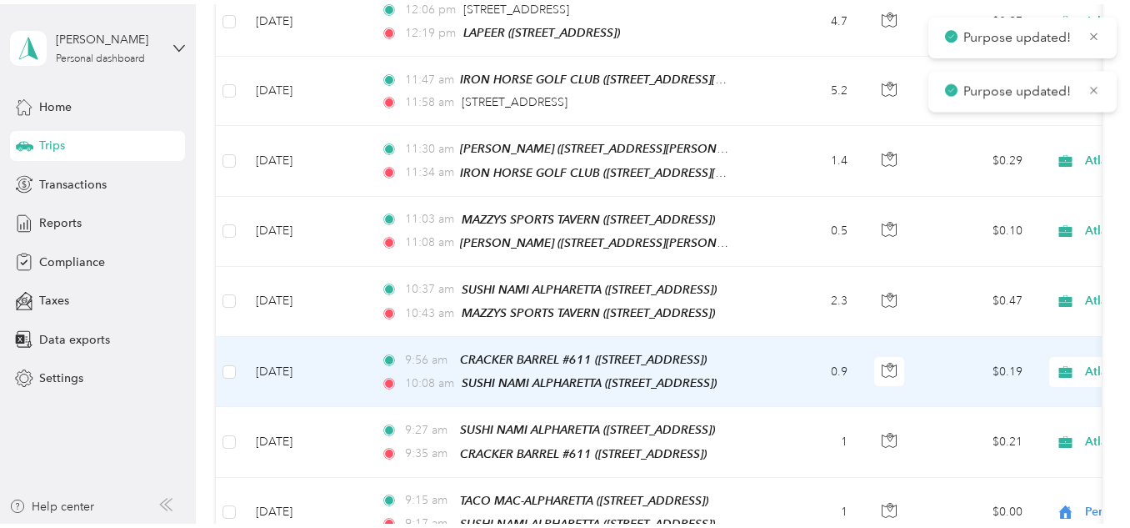
scroll to position [4327, 0]
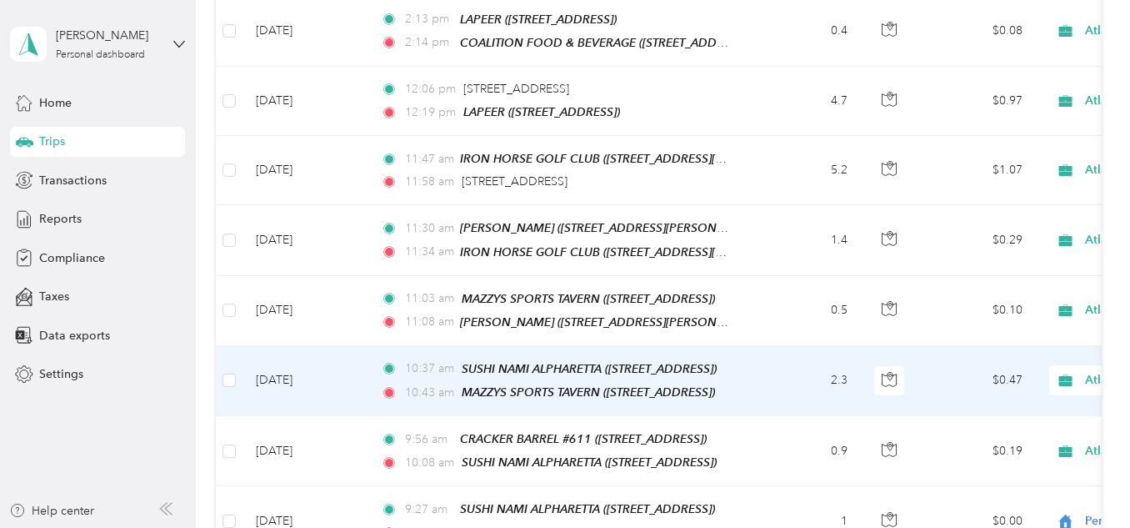
click at [1069, 374] on icon at bounding box center [1065, 380] width 13 height 12
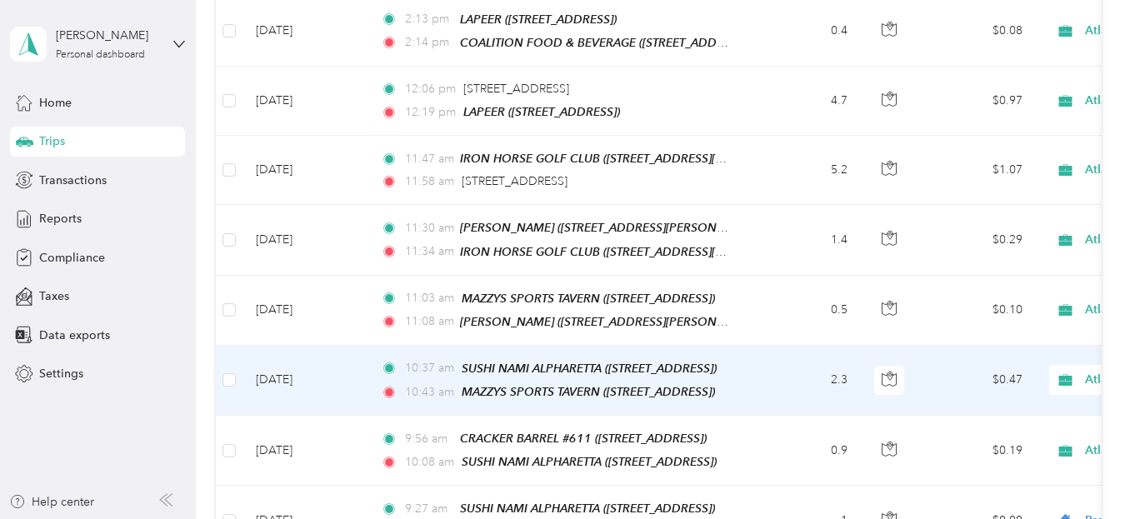
click at [1024, 357] on li "Personal" at bounding box center [1036, 367] width 224 height 29
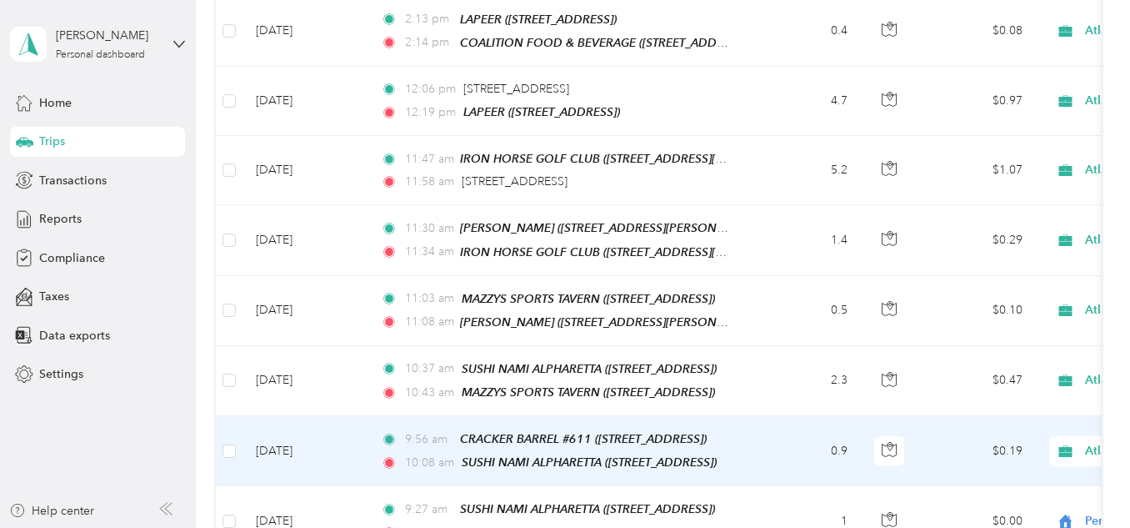
click at [1064, 445] on icon at bounding box center [1065, 451] width 13 height 12
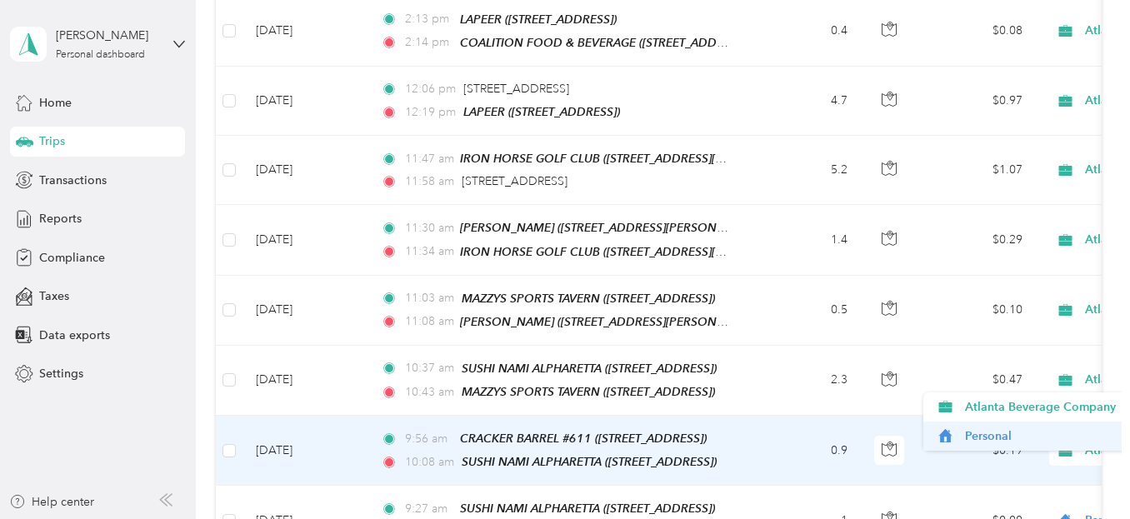
click at [1000, 428] on span "Personal" at bounding box center [1051, 437] width 172 height 18
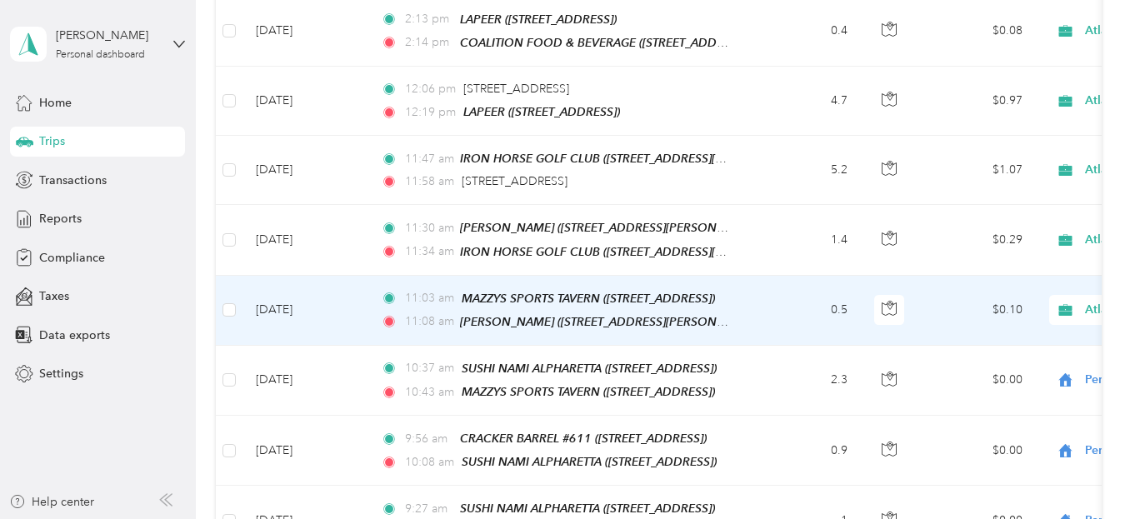
click at [999, 297] on span "Personal" at bounding box center [1051, 299] width 172 height 18
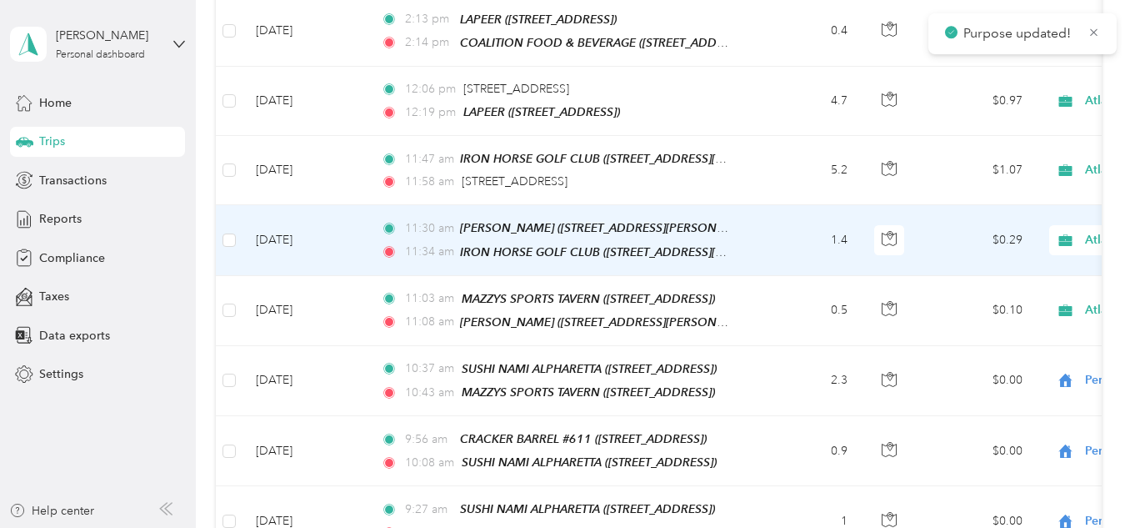
click at [1074, 231] on span "Atlanta Beverage Company" at bounding box center [1146, 240] width 182 height 18
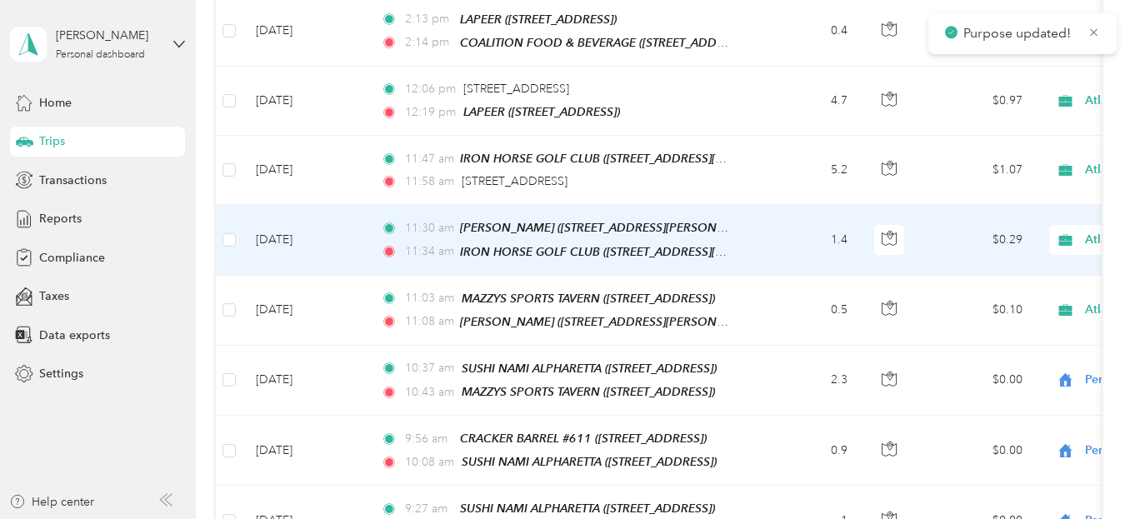
click at [1023, 227] on span "Personal" at bounding box center [1051, 231] width 172 height 18
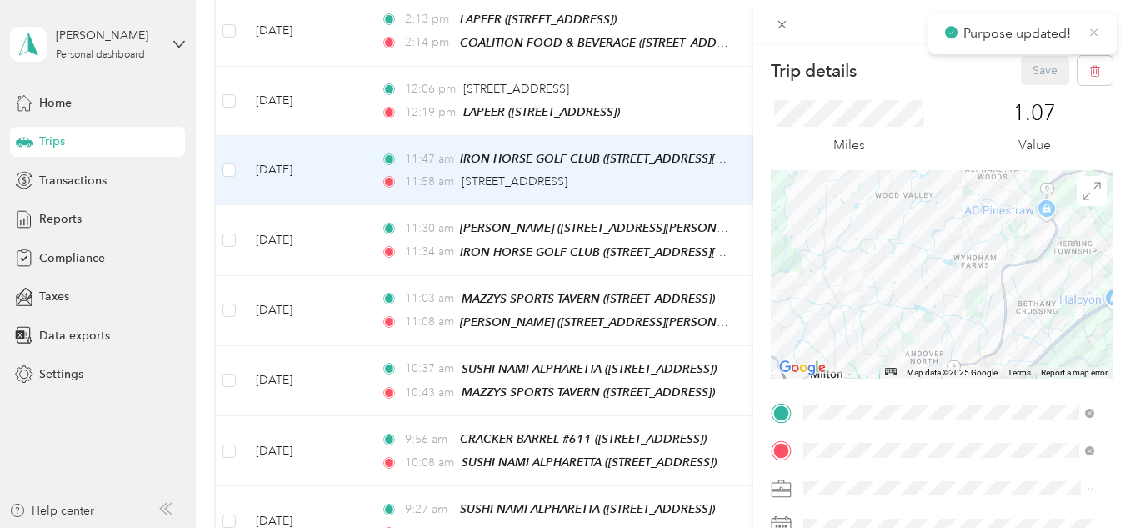
click at [1089, 33] on icon at bounding box center [1094, 32] width 13 height 15
click at [780, 25] on icon at bounding box center [782, 25] width 14 height 14
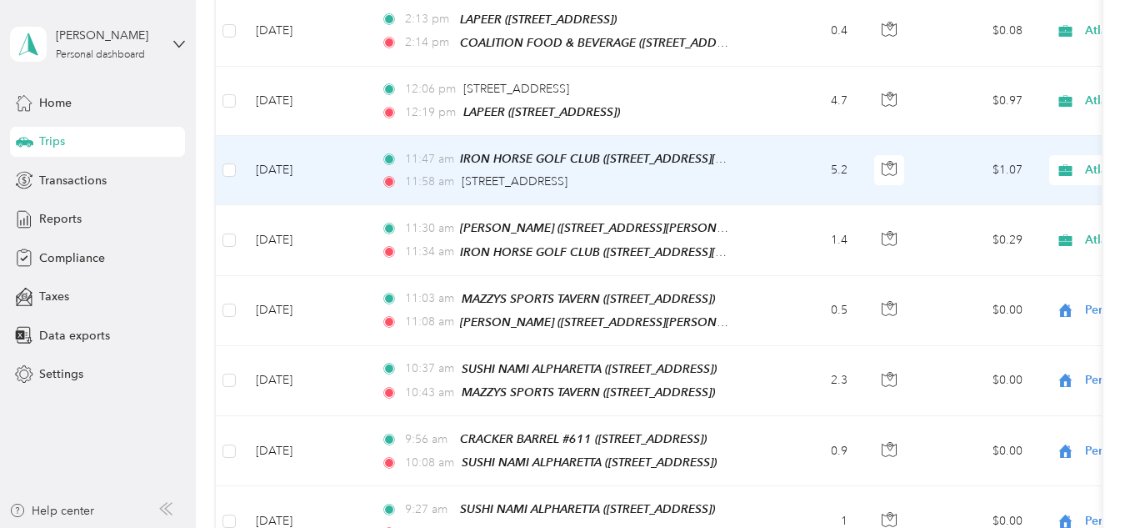
click at [1064, 164] on icon at bounding box center [1065, 170] width 13 height 12
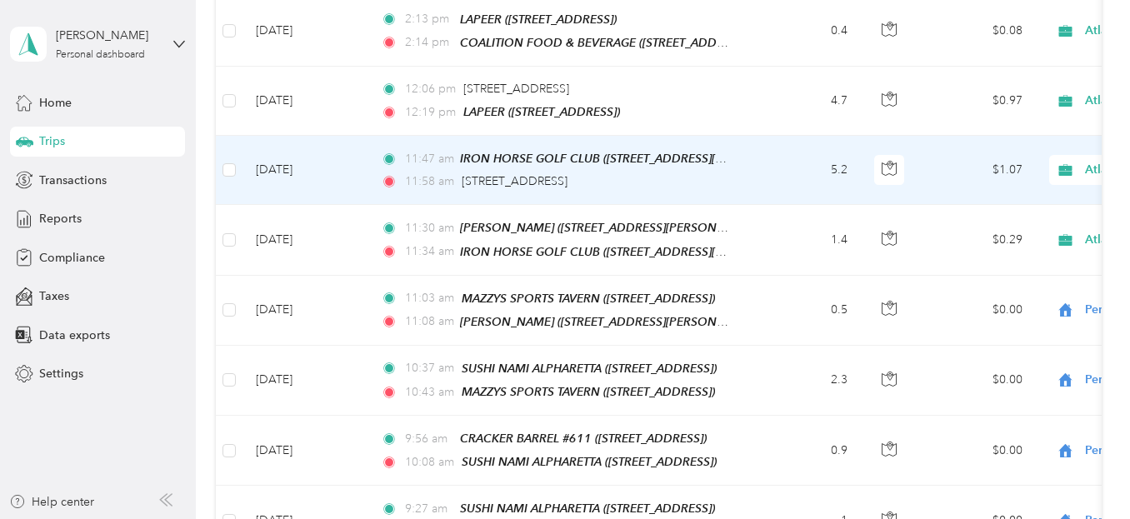
click at [1033, 157] on span "Personal" at bounding box center [1051, 161] width 172 height 18
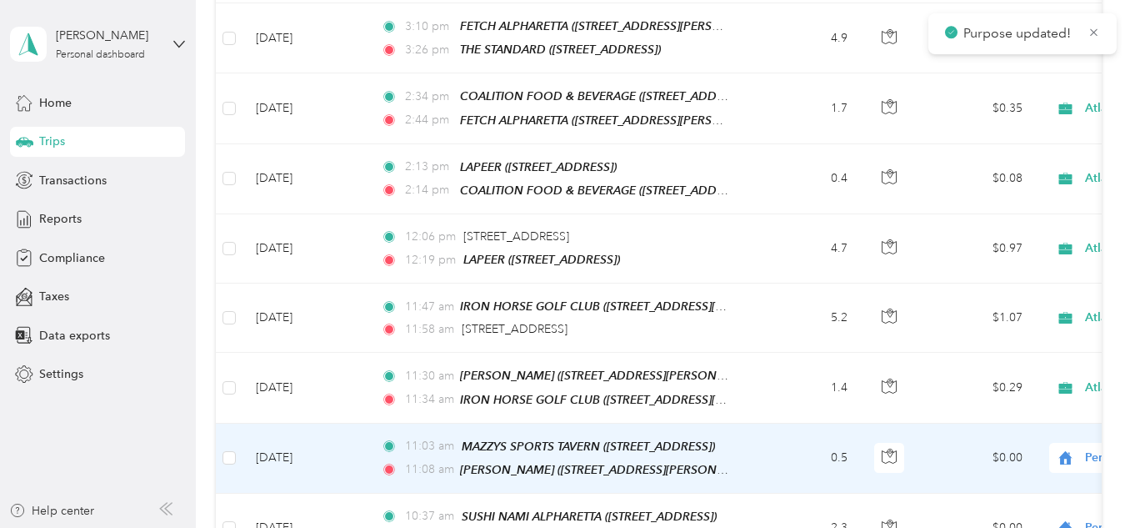
scroll to position [4160, 0]
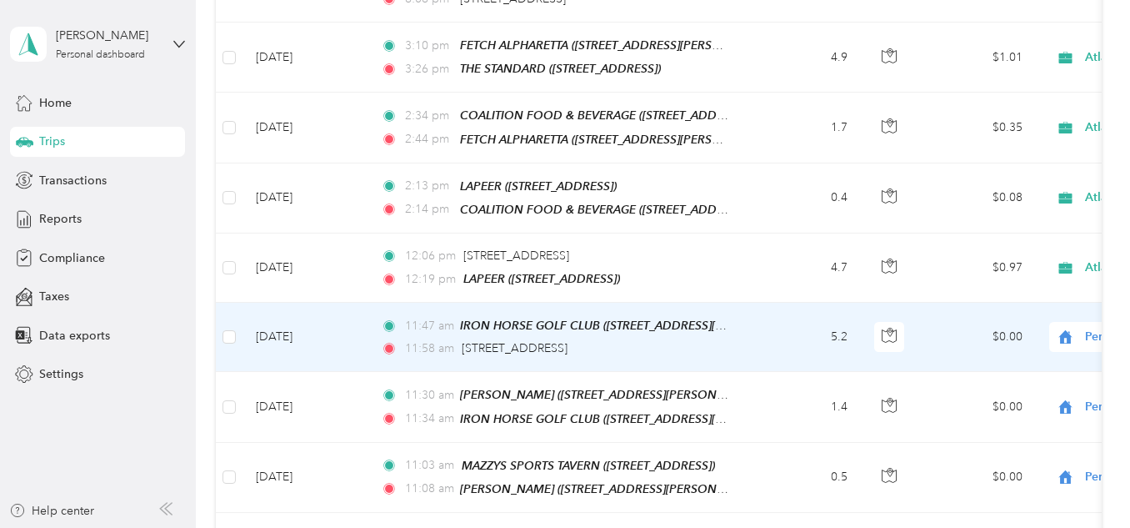
click at [1070, 330] on icon at bounding box center [1065, 336] width 13 height 13
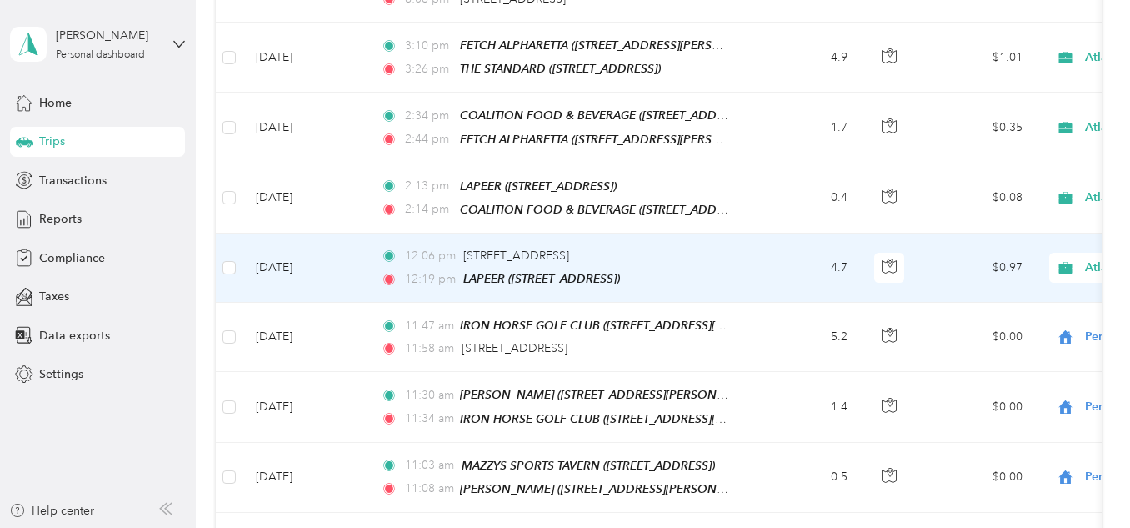
click at [1074, 258] on span "Atlanta Beverage Company" at bounding box center [1146, 267] width 182 height 18
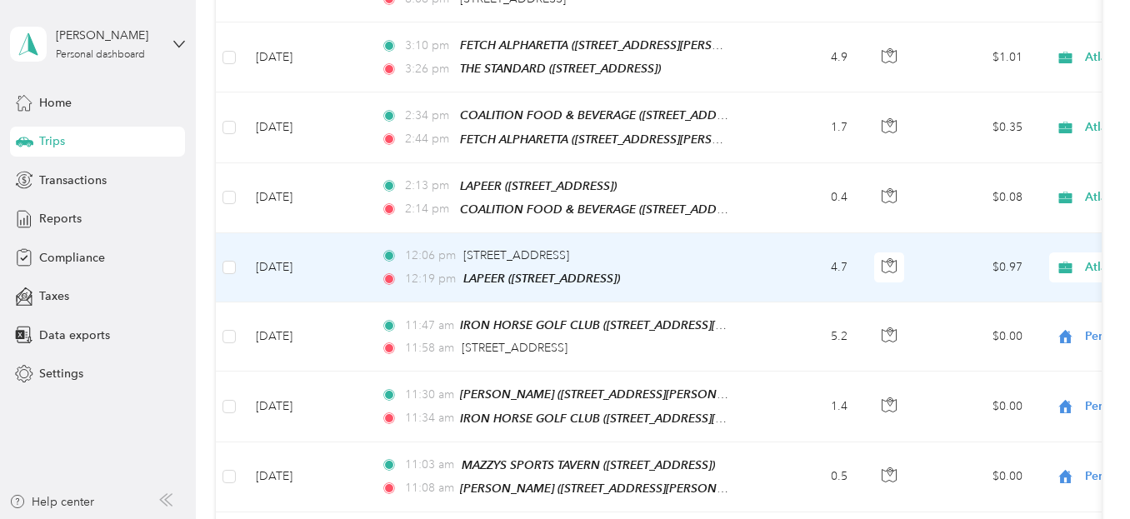
click at [969, 253] on span "Personal" at bounding box center [1051, 260] width 172 height 18
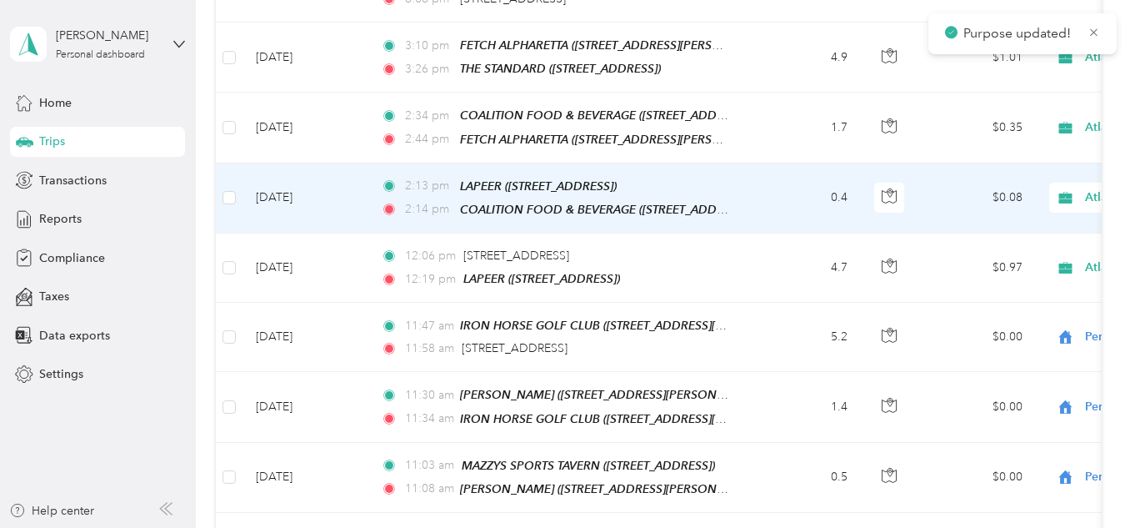
click at [1064, 192] on icon at bounding box center [1065, 198] width 13 height 12
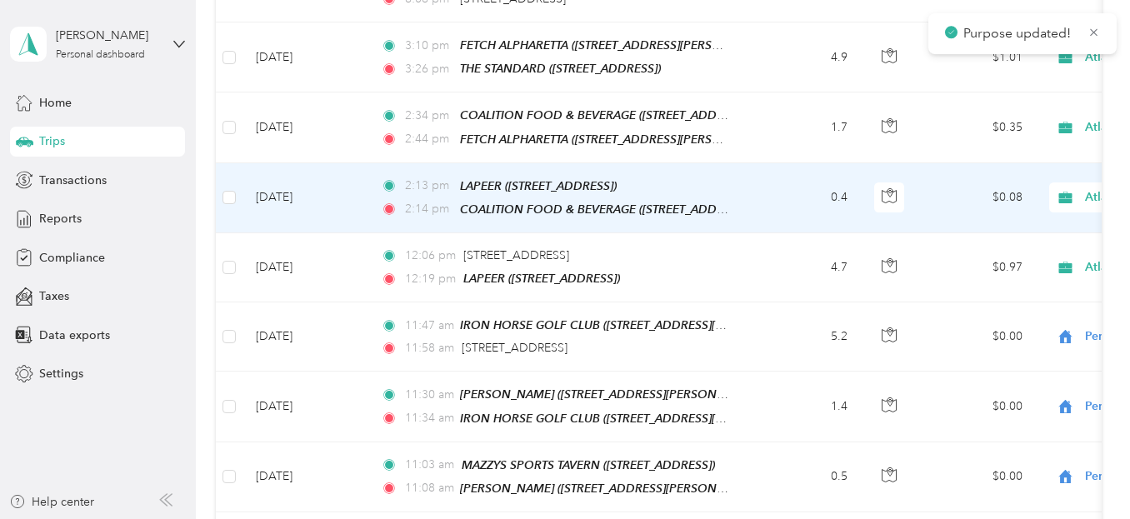
click at [976, 197] on li "Personal" at bounding box center [1036, 186] width 224 height 29
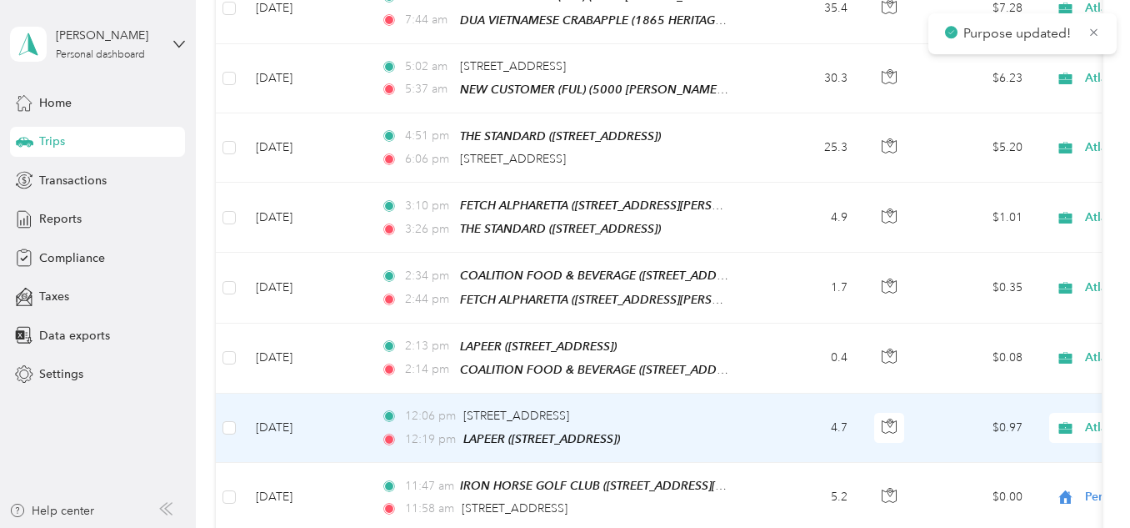
scroll to position [3993, 0]
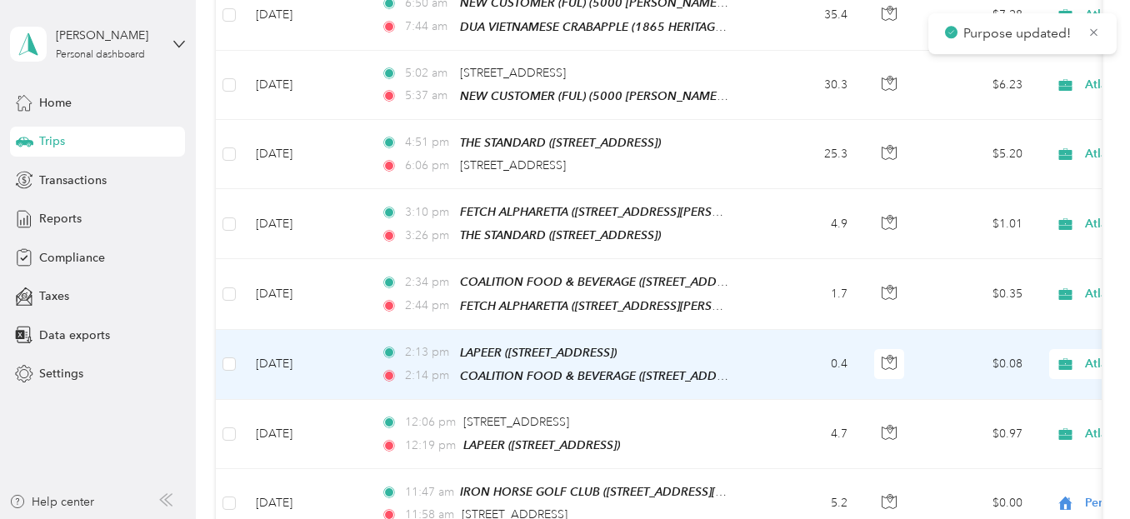
click at [1020, 351] on span "Personal" at bounding box center [1051, 358] width 172 height 18
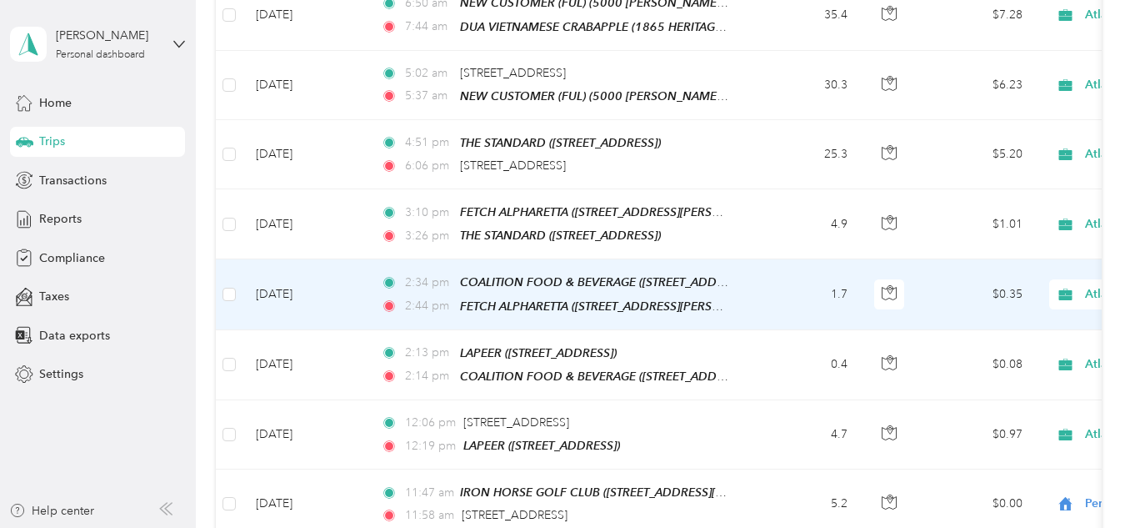
click at [1078, 285] on span "Atlanta Beverage Company" at bounding box center [1146, 294] width 182 height 18
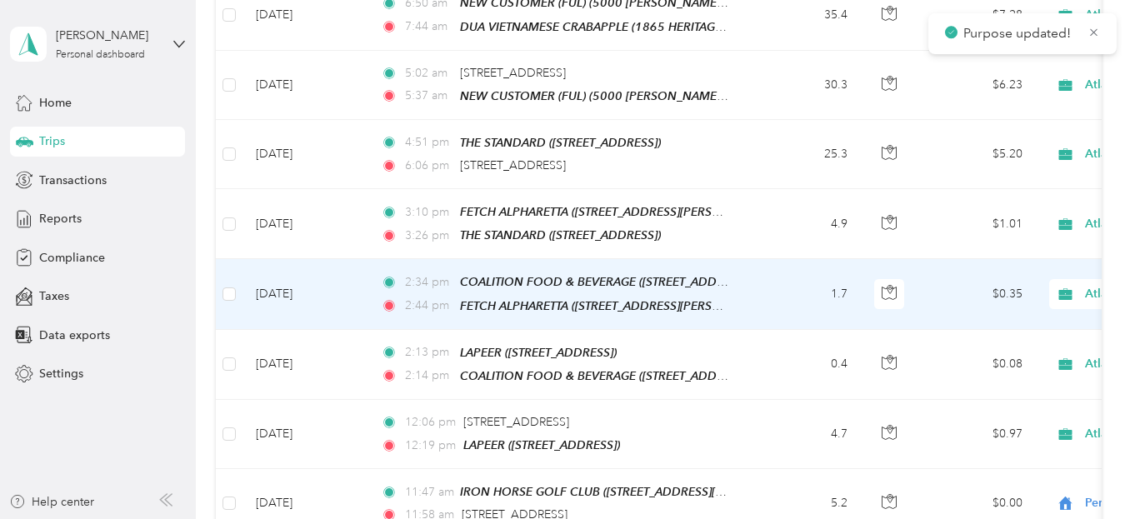
click at [1009, 289] on span "Personal" at bounding box center [1051, 290] width 172 height 18
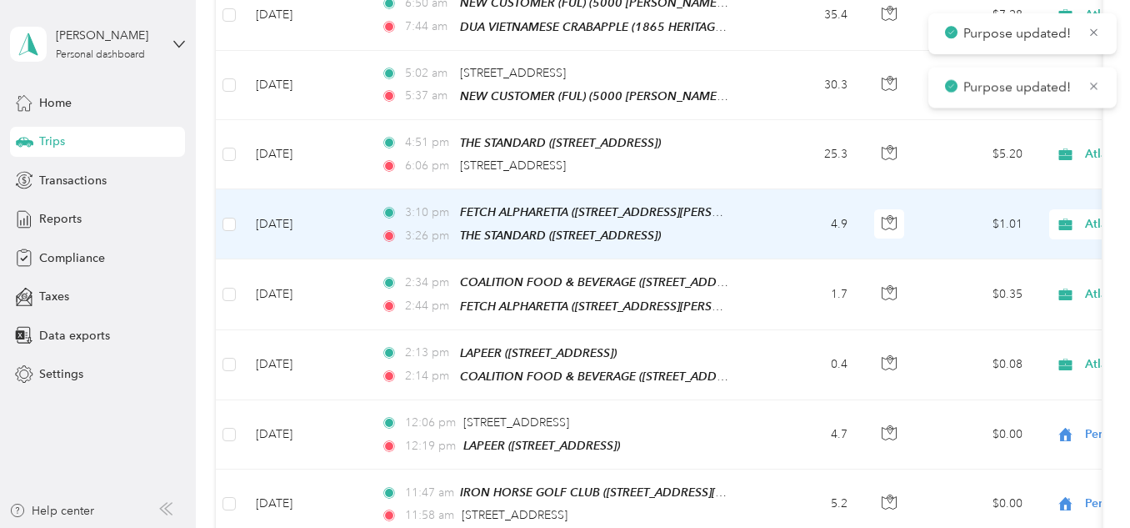
click at [1075, 215] on span "Atlanta Beverage Company" at bounding box center [1146, 224] width 182 height 18
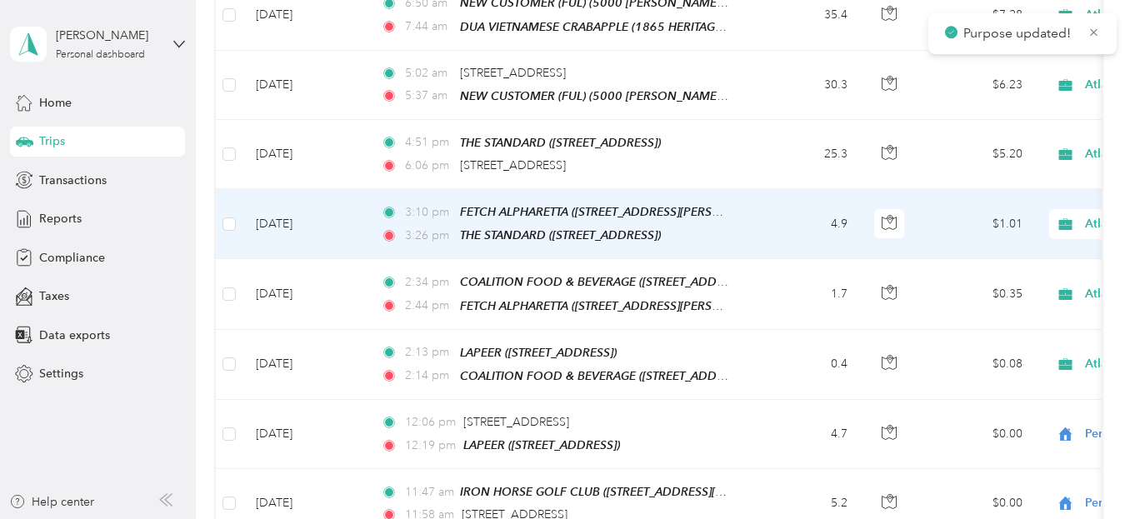
click at [996, 219] on span "Personal" at bounding box center [1051, 220] width 172 height 18
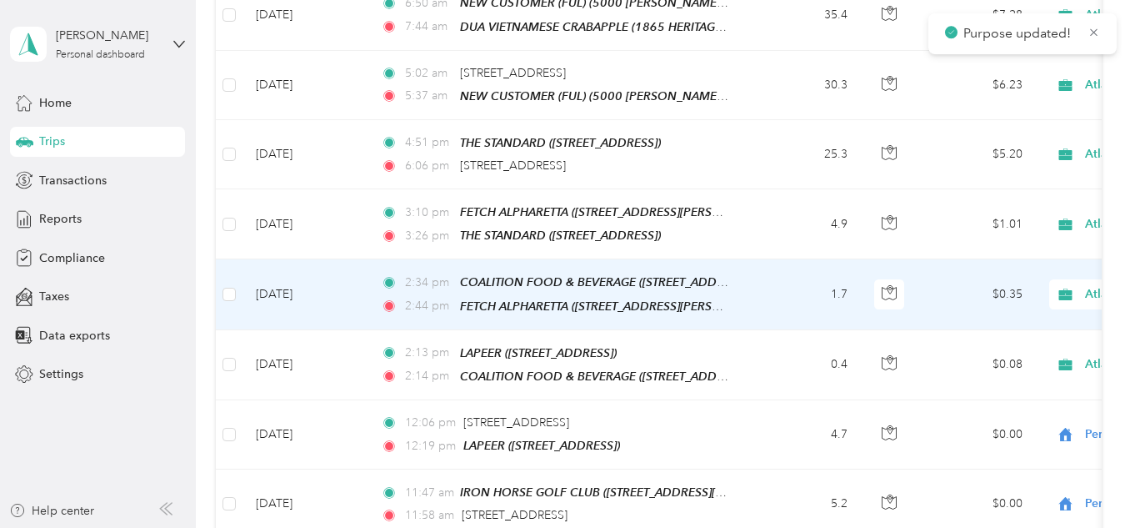
scroll to position [3910, 0]
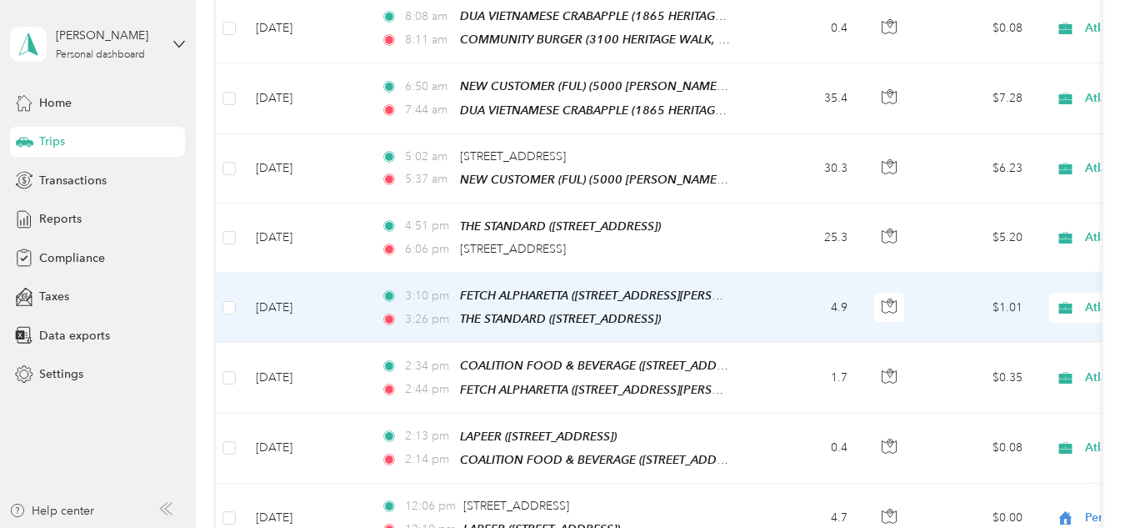
click at [1057, 301] on icon at bounding box center [1065, 307] width 21 height 13
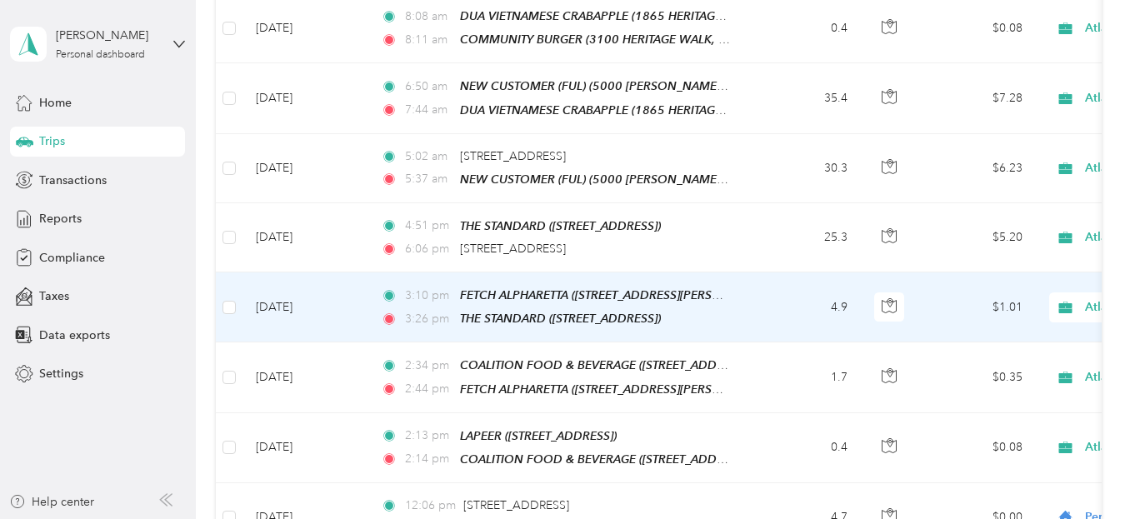
click at [1019, 301] on span "Personal" at bounding box center [1051, 303] width 172 height 18
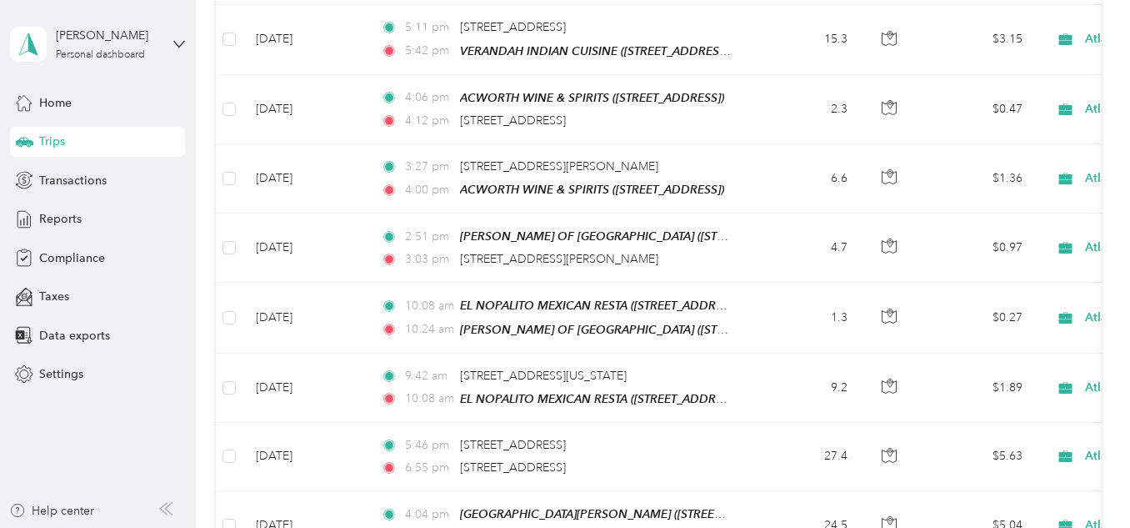
scroll to position [0, 0]
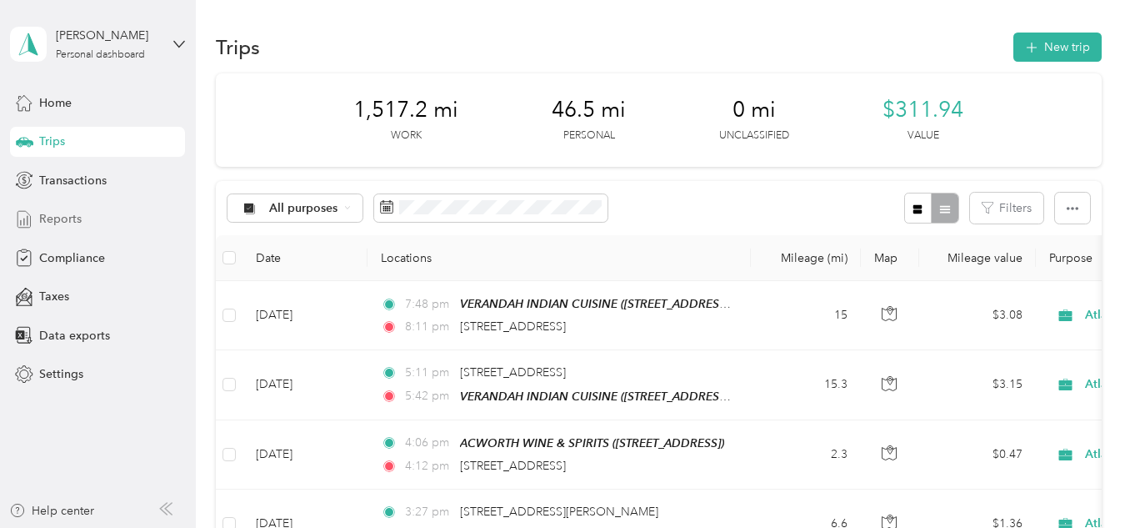
click at [63, 213] on span "Reports" at bounding box center [60, 219] width 43 height 18
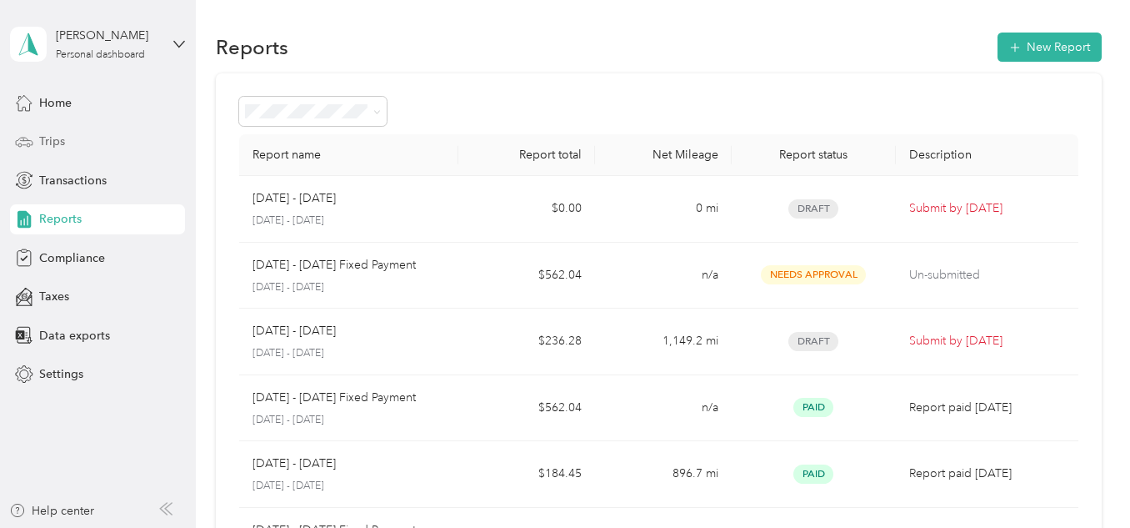
click at [100, 147] on div "Trips" at bounding box center [97, 142] width 175 height 30
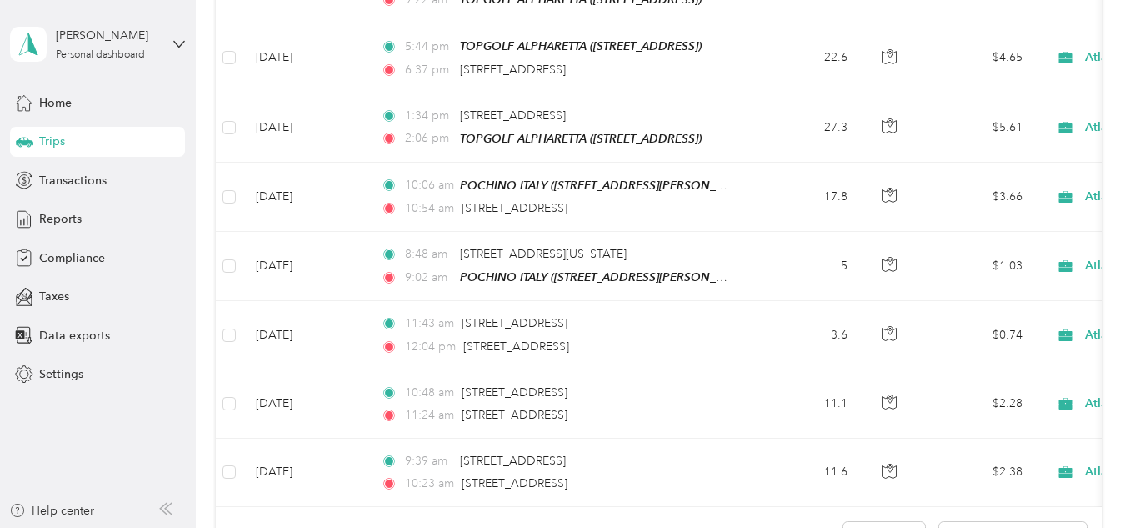
scroll to position [6744, 0]
click at [860, 523] on button "Load more" at bounding box center [885, 537] width 82 height 29
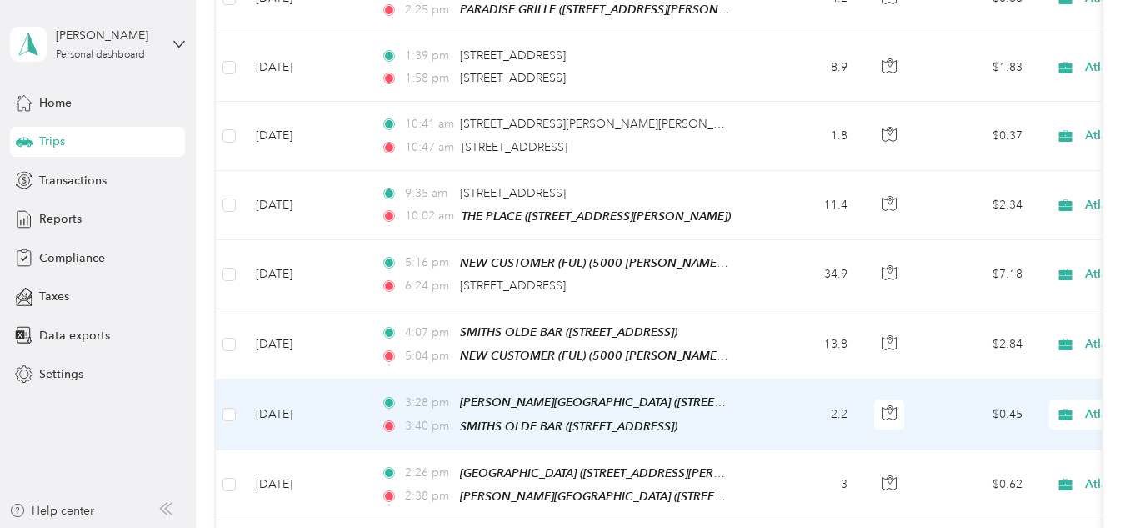
scroll to position [8578, 0]
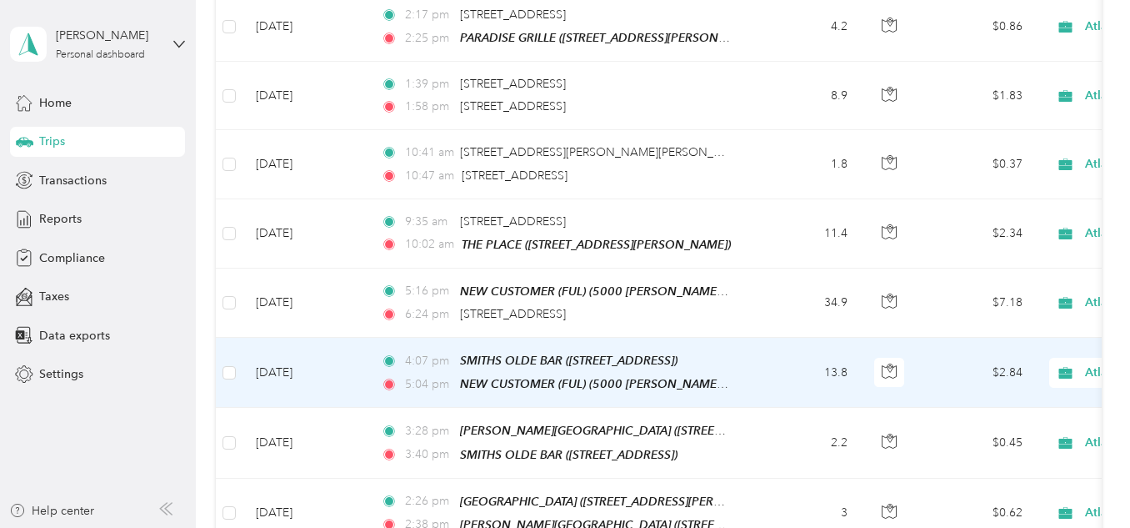
click at [1080, 363] on span "Atlanta Beverage Company" at bounding box center [1146, 372] width 182 height 18
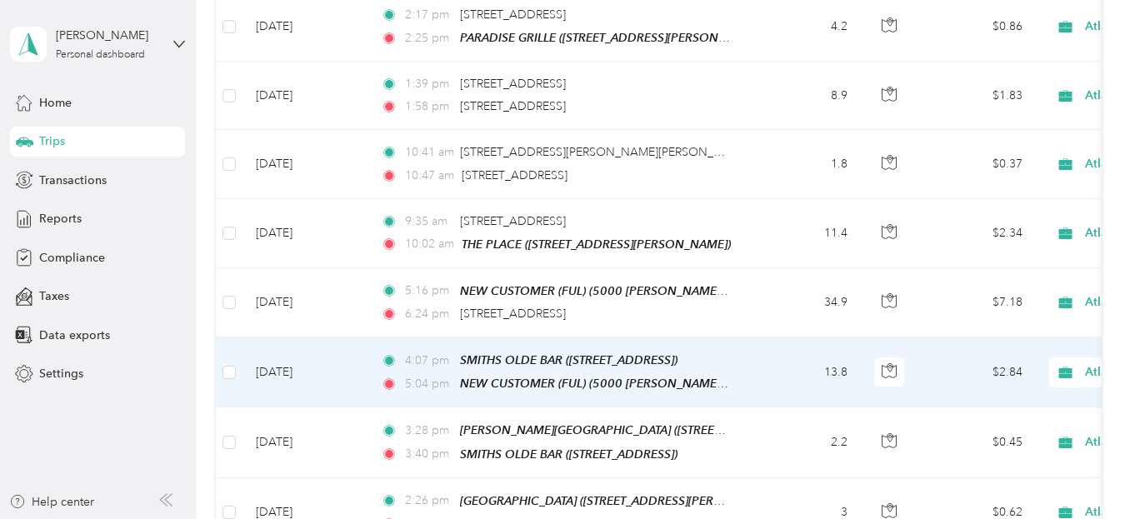
click at [991, 291] on span "Personal" at bounding box center [1051, 299] width 172 height 18
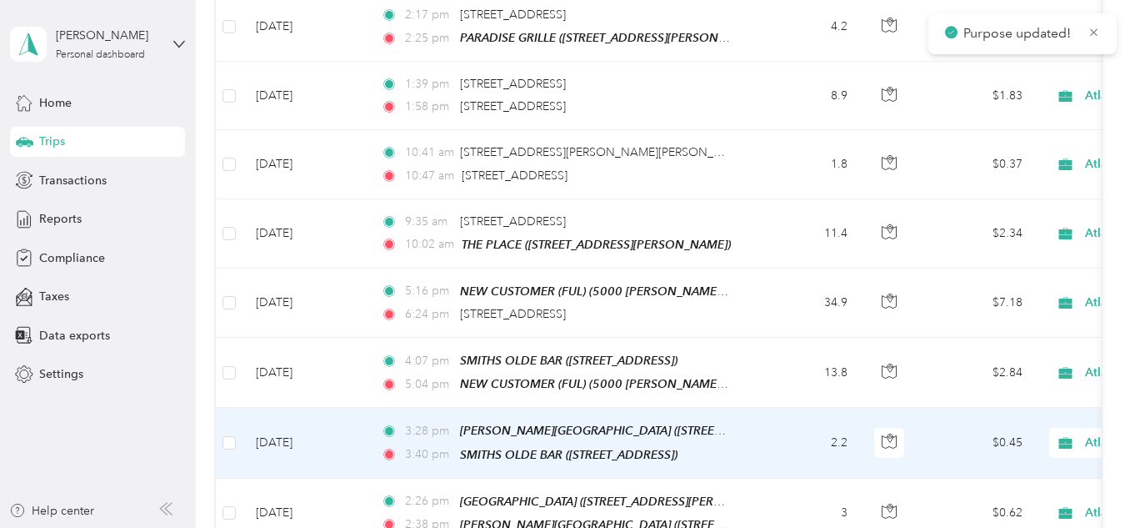
click at [1055, 436] on icon at bounding box center [1065, 442] width 21 height 13
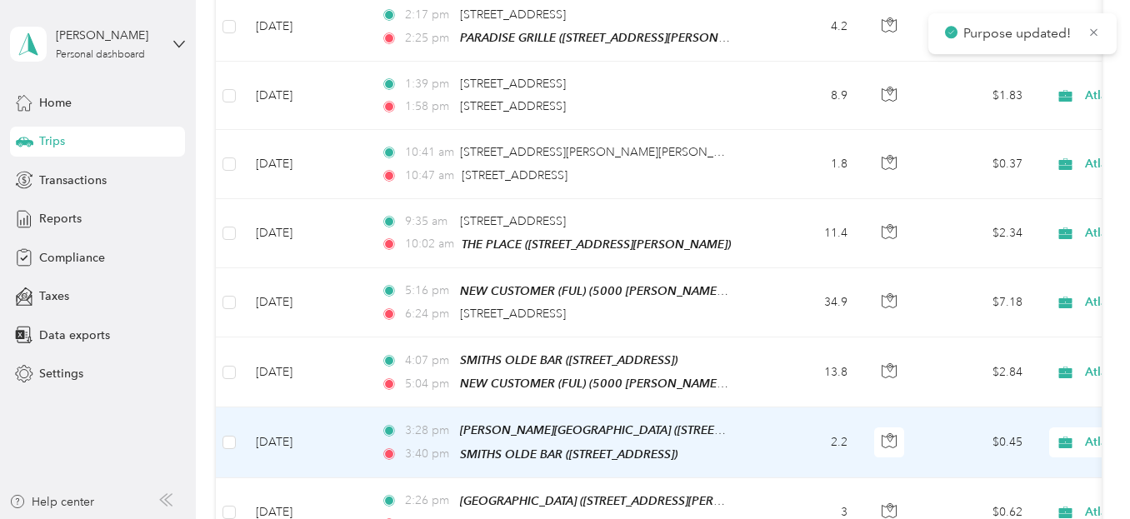
click at [1023, 365] on span "Personal" at bounding box center [1051, 367] width 172 height 18
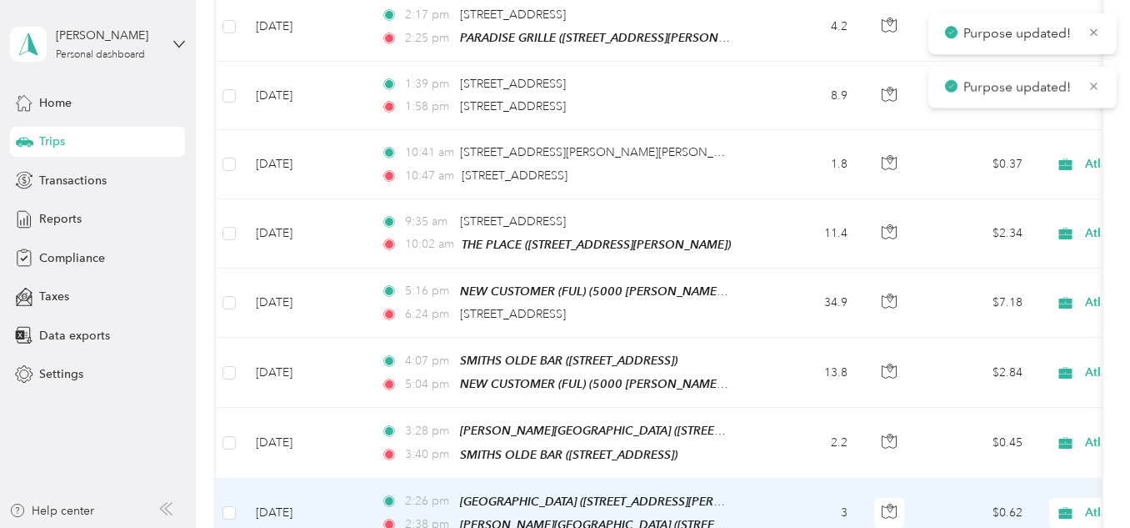
click at [1073, 507] on icon at bounding box center [1065, 513] width 13 height 12
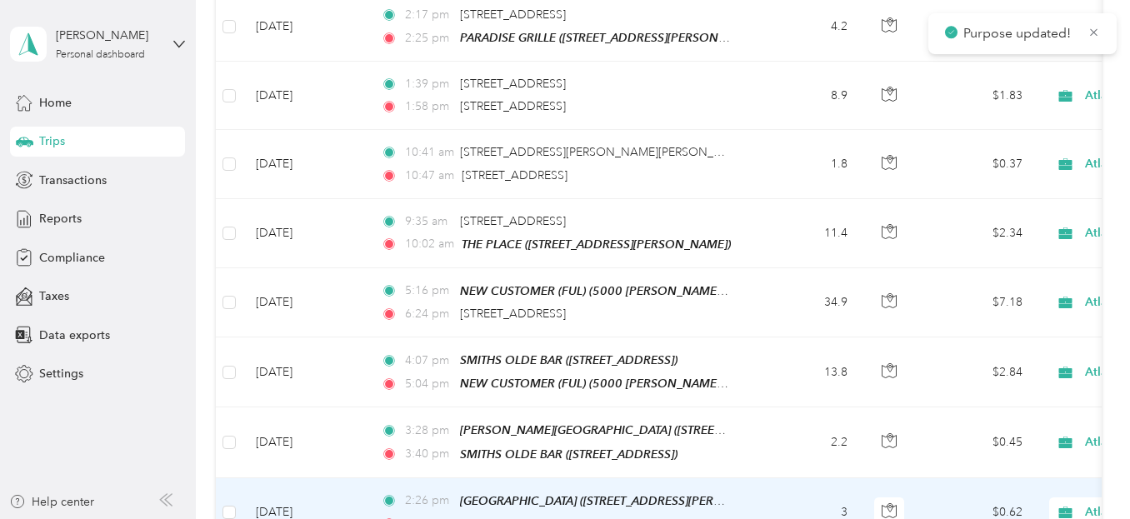
click at [1037, 422] on li "Personal" at bounding box center [1036, 434] width 224 height 29
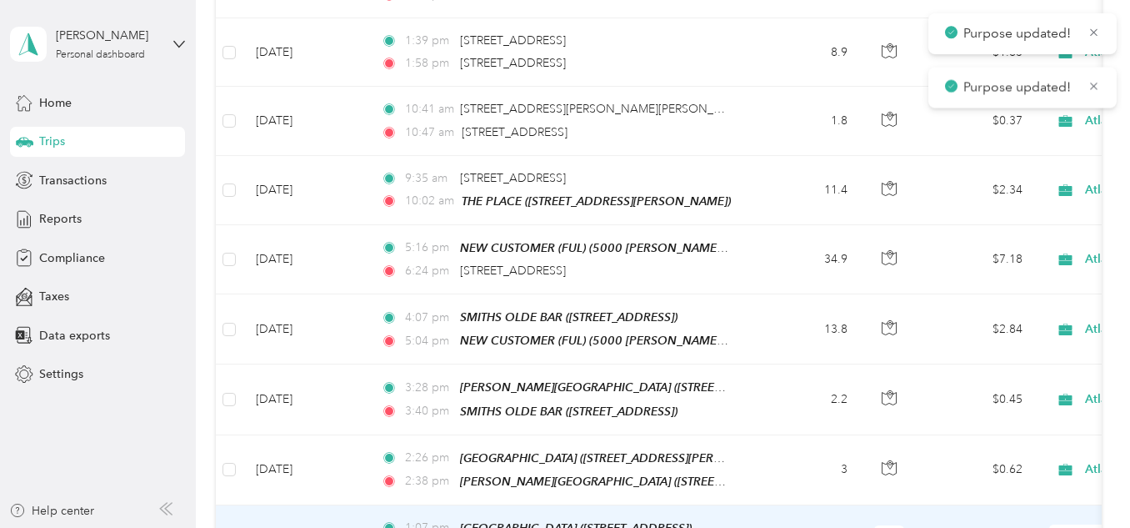
scroll to position [8661, 0]
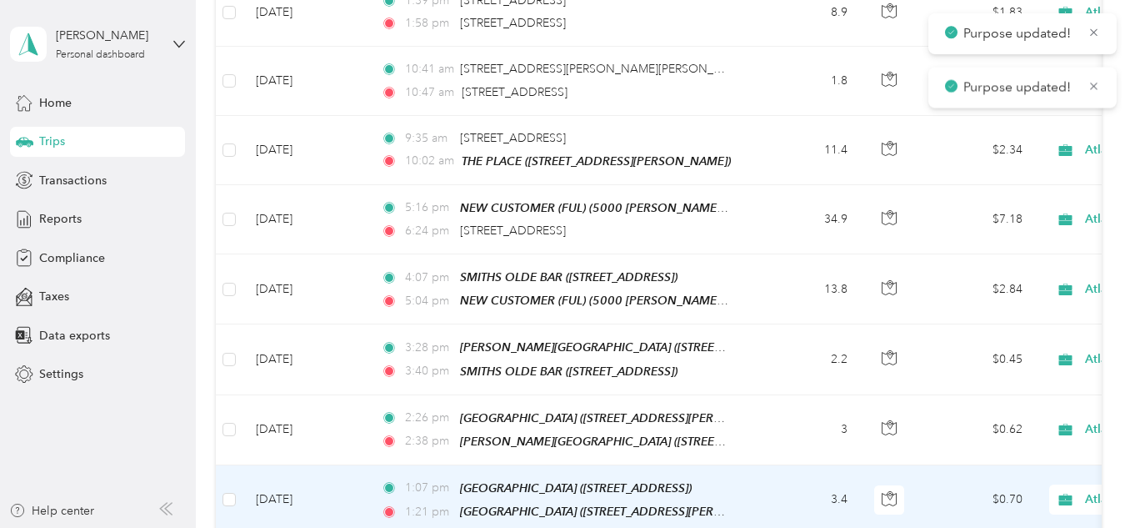
click at [1064, 490] on span "Atlanta Beverage Company" at bounding box center [1146, 499] width 182 height 18
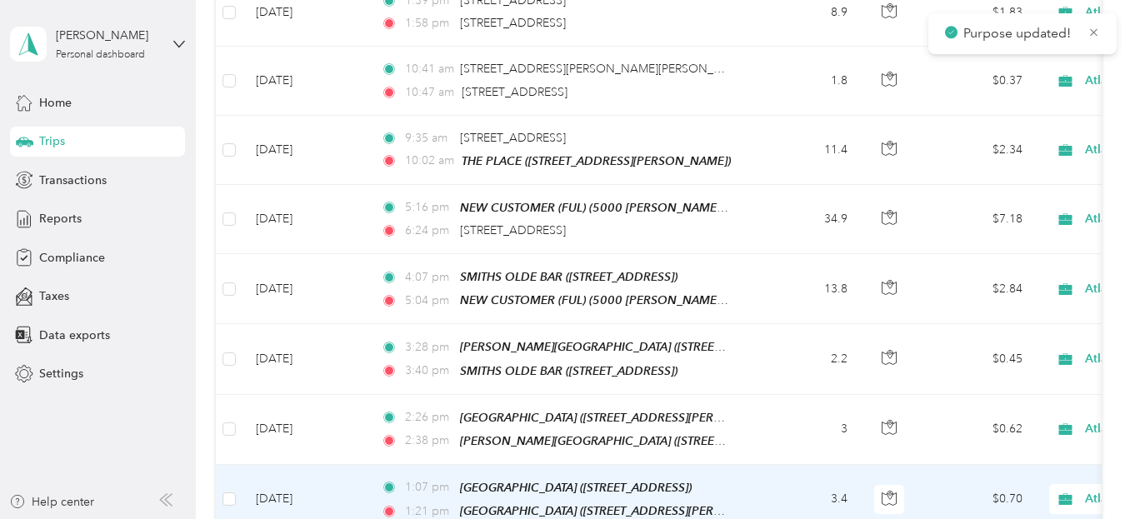
click at [1043, 407] on li "Personal" at bounding box center [1036, 420] width 224 height 29
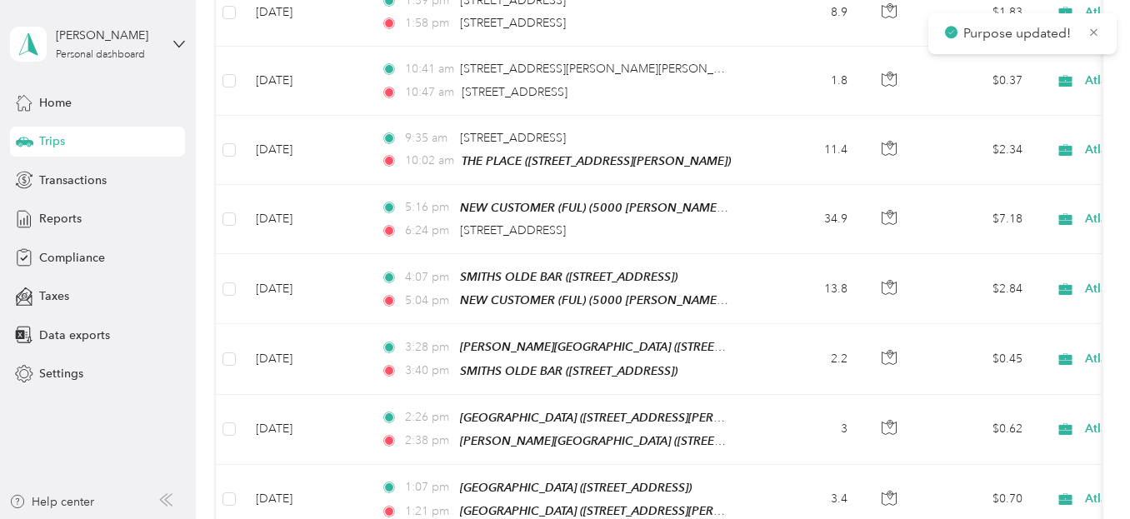
click at [996, 481] on span "Personal" at bounding box center [1051, 490] width 172 height 18
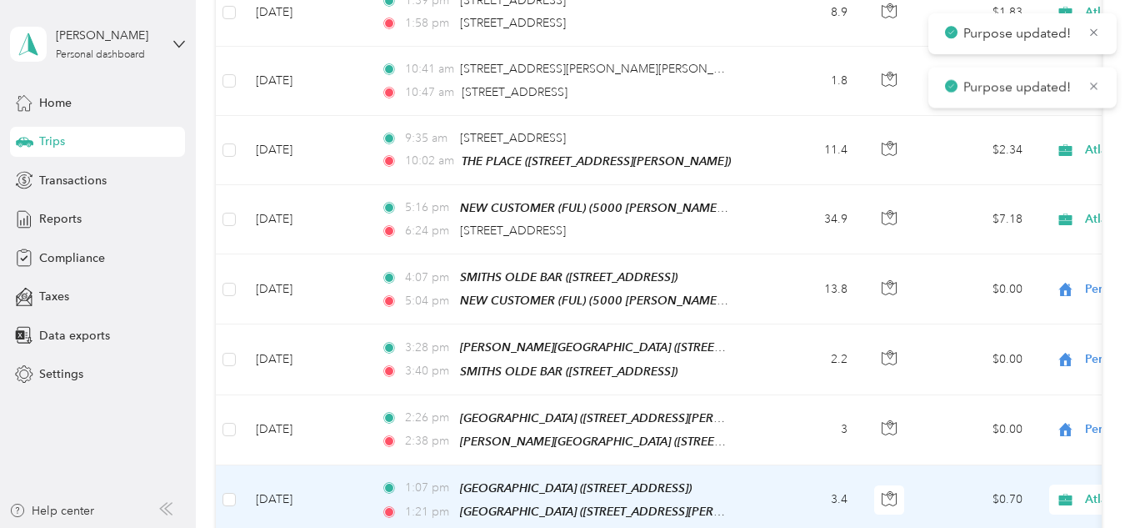
scroll to position [8744, 0]
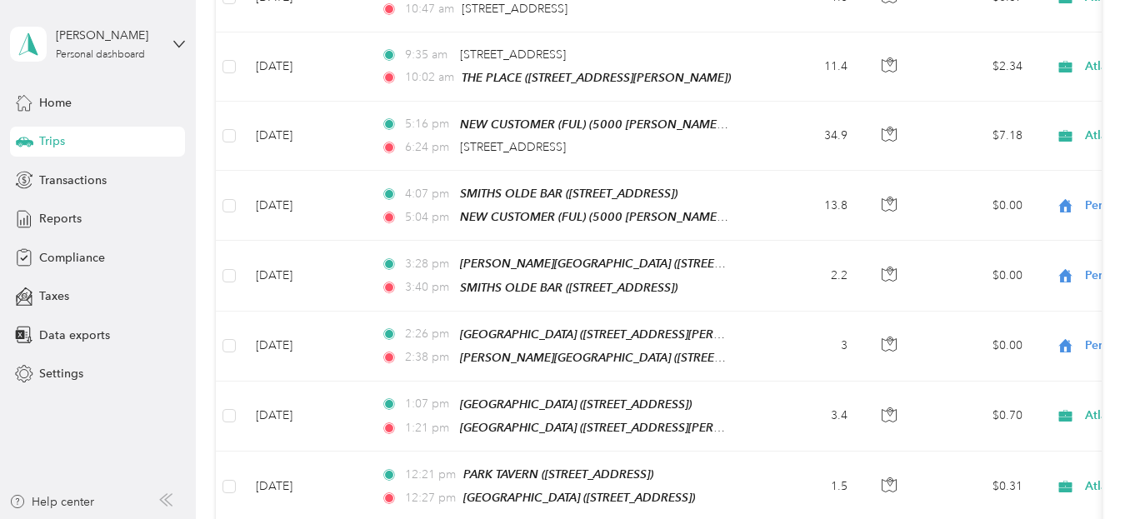
click at [994, 464] on li "Personal" at bounding box center [1036, 474] width 224 height 29
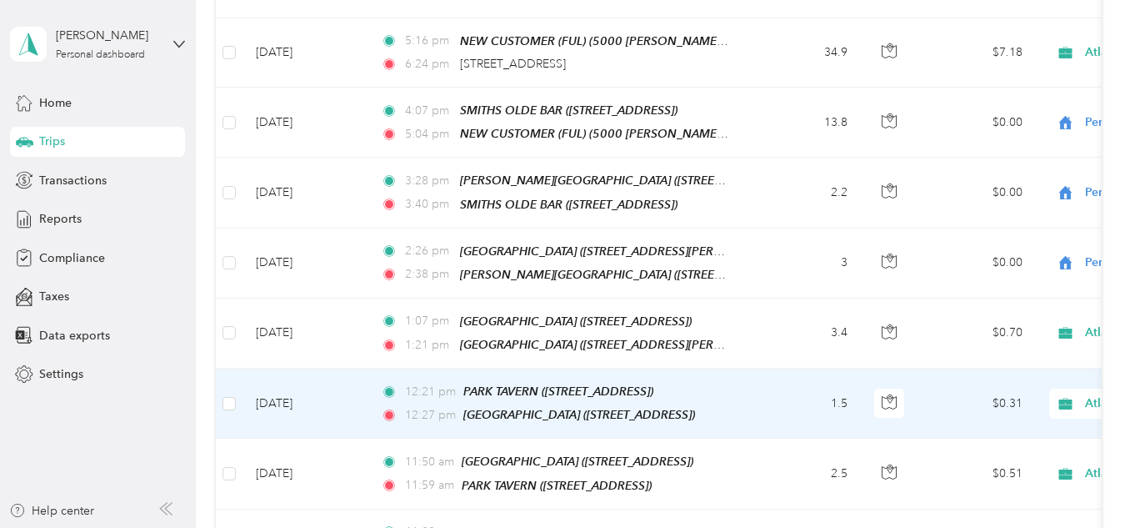
scroll to position [8911, 0]
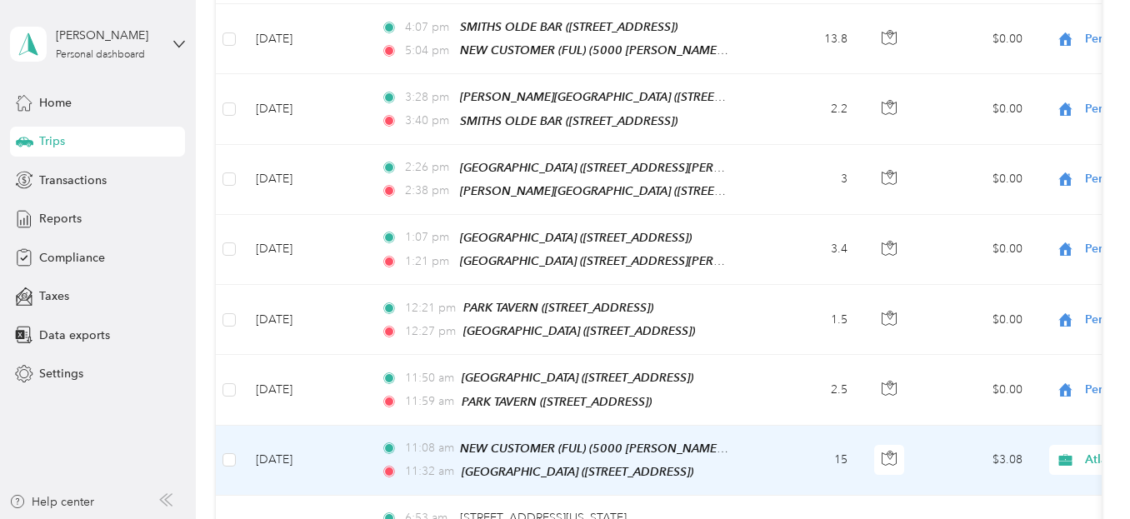
click at [1034, 369] on span "Personal" at bounding box center [1051, 377] width 172 height 18
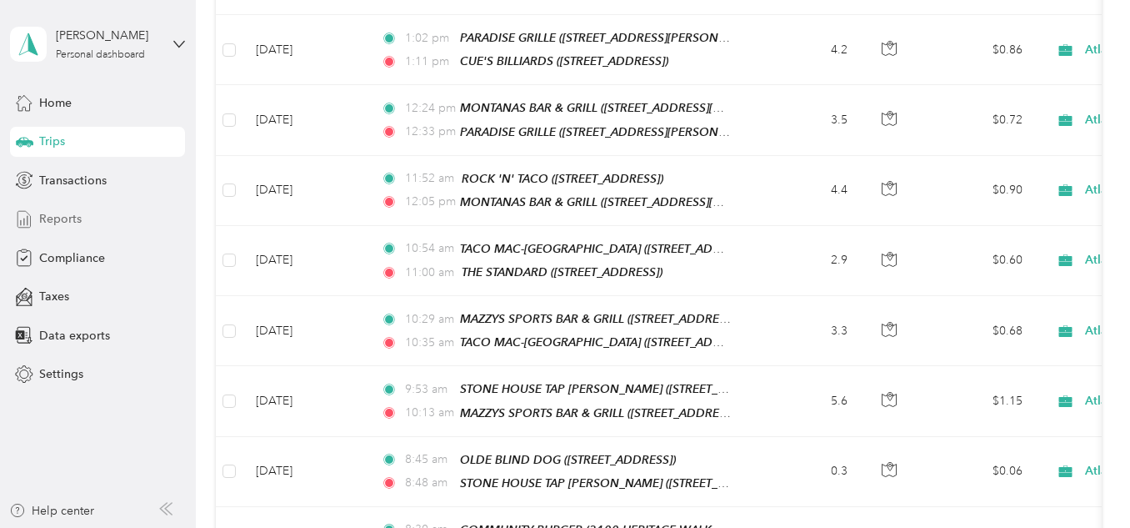
scroll to position [2743, 0]
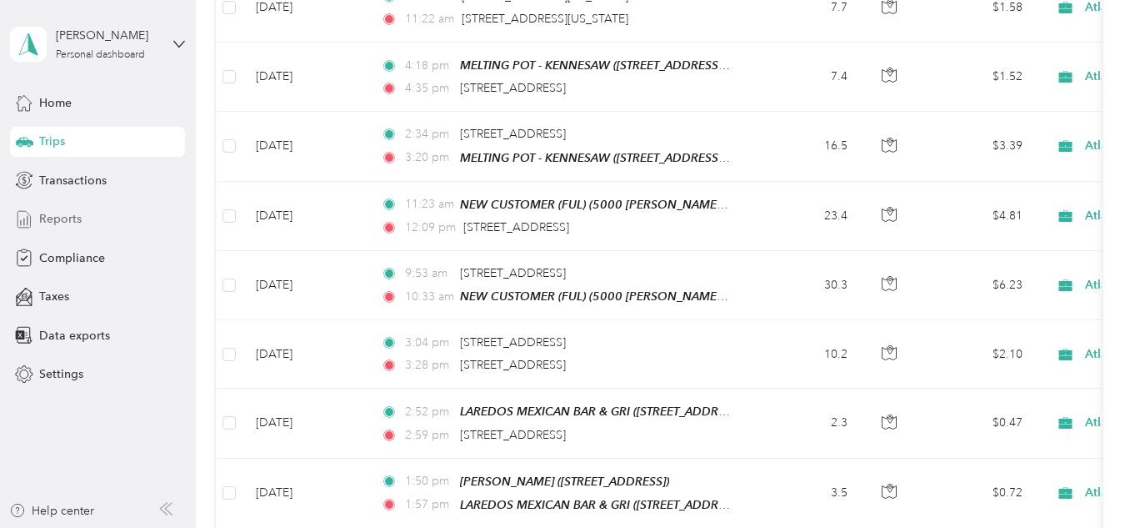
click at [76, 212] on span "Reports" at bounding box center [60, 219] width 43 height 18
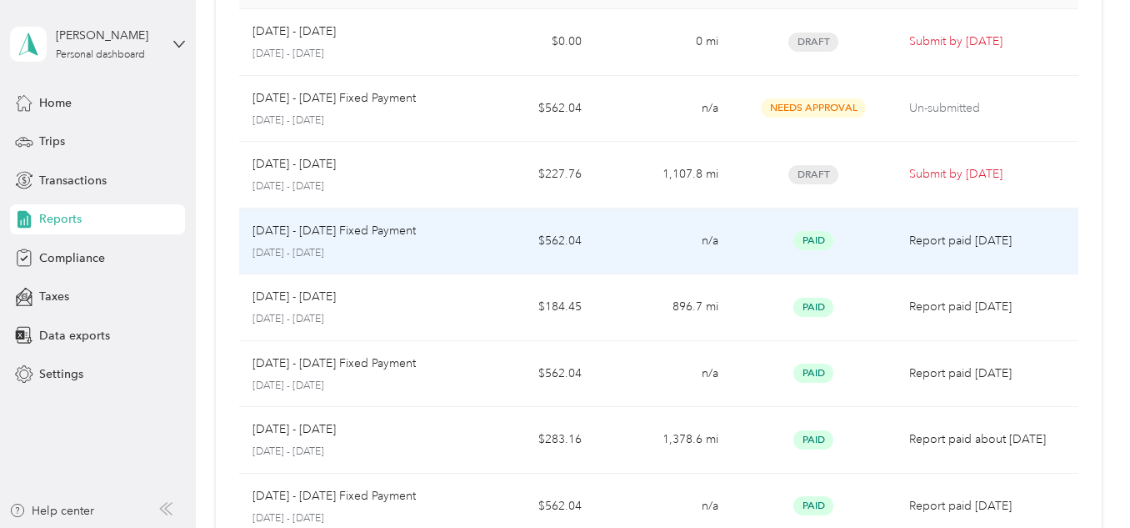
scroll to position [250, 0]
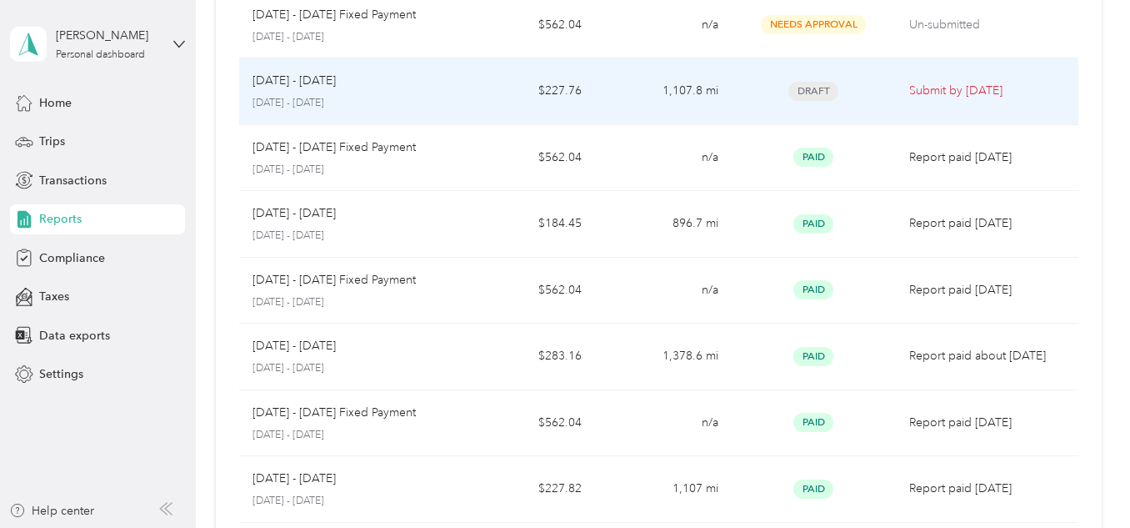
click at [738, 105] on td "Draft" at bounding box center [814, 91] width 164 height 67
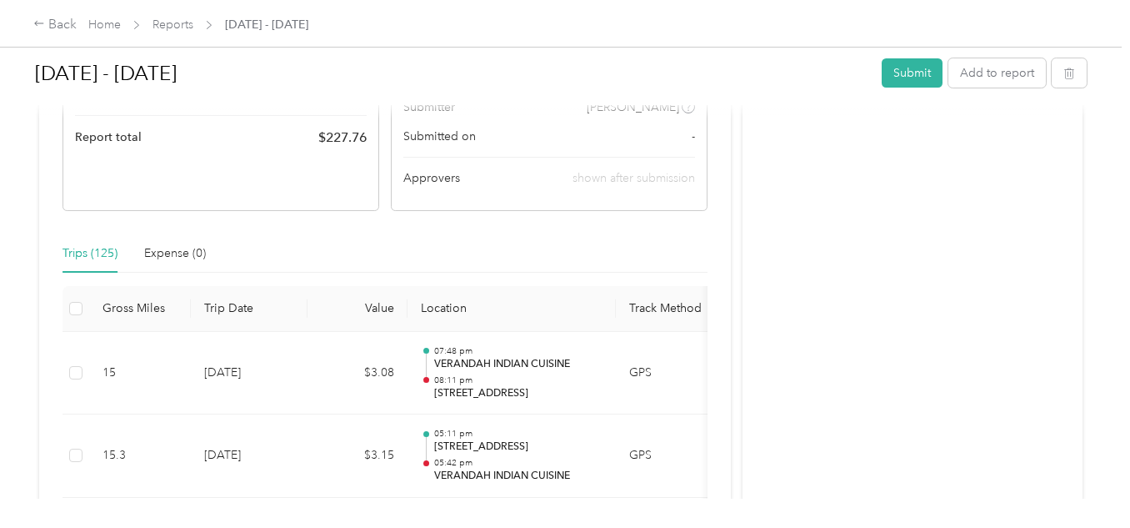
scroll to position [333, 0]
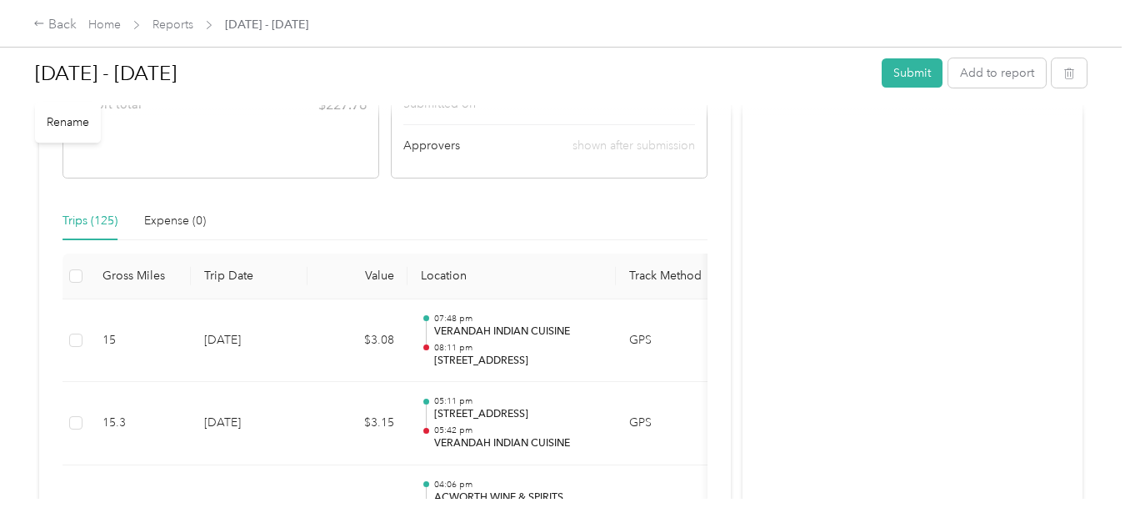
click at [783, 68] on h1 "[DATE] - [DATE]" at bounding box center [452, 73] width 835 height 40
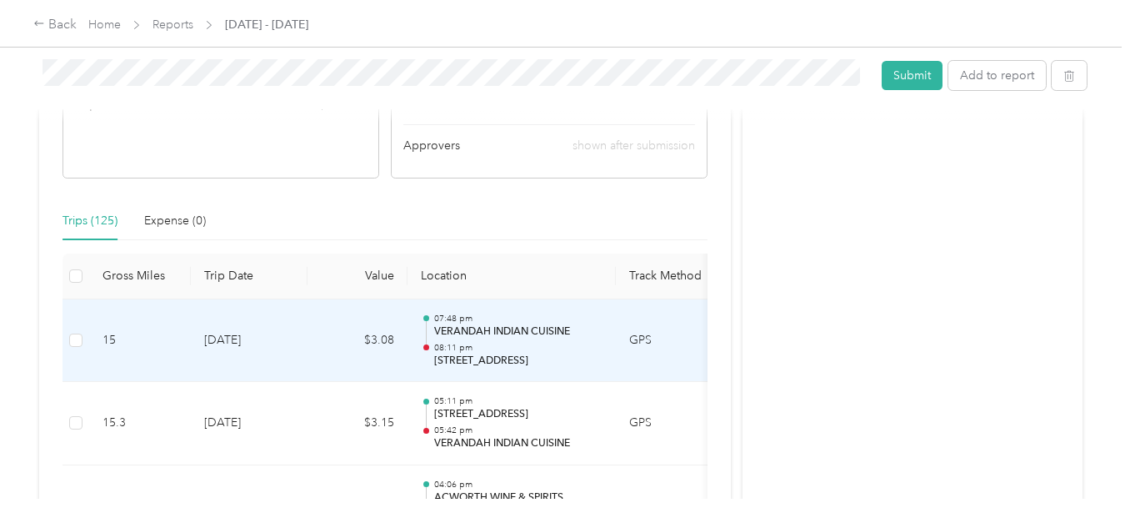
scroll to position [0, 0]
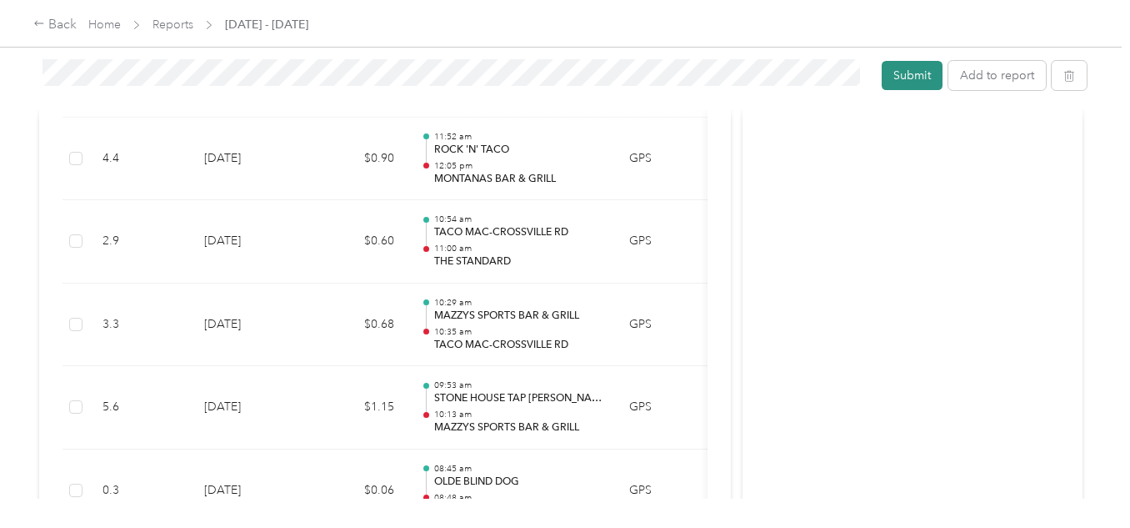
click at [901, 71] on button "Submit" at bounding box center [912, 75] width 61 height 29
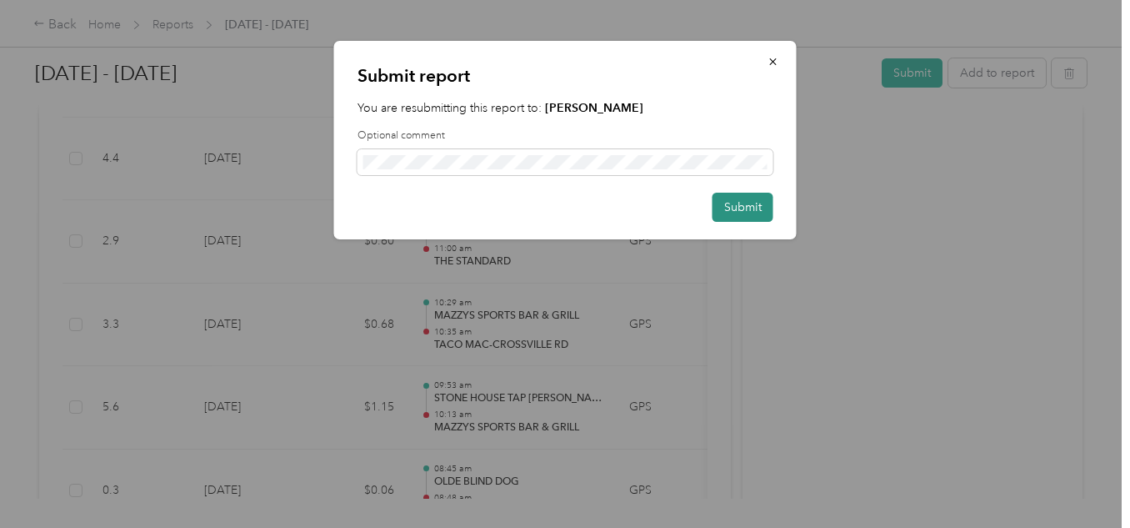
click at [741, 203] on button "Submit" at bounding box center [743, 207] width 61 height 29
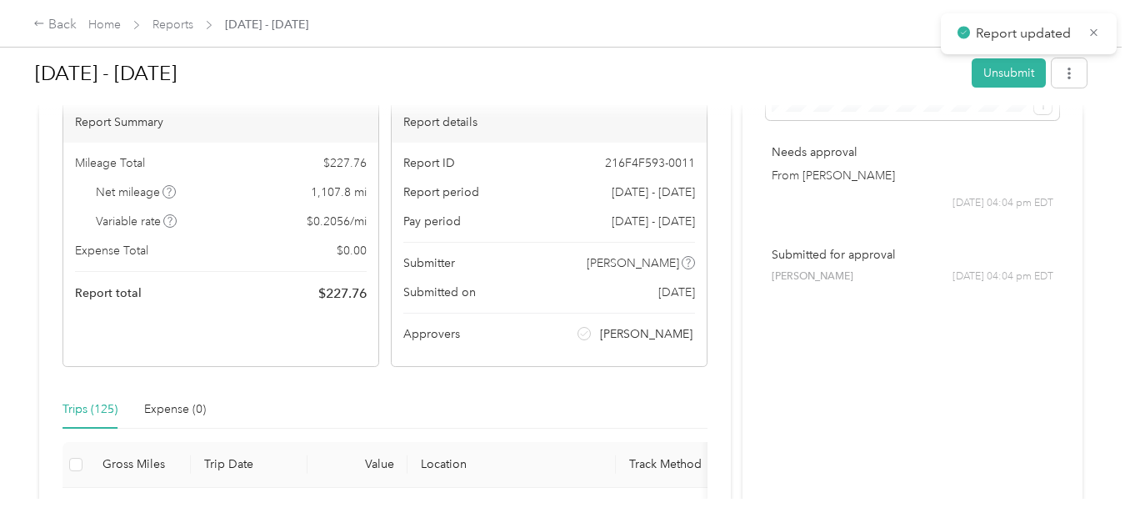
scroll to position [0, 0]
